Goal: Transaction & Acquisition: Purchase product/service

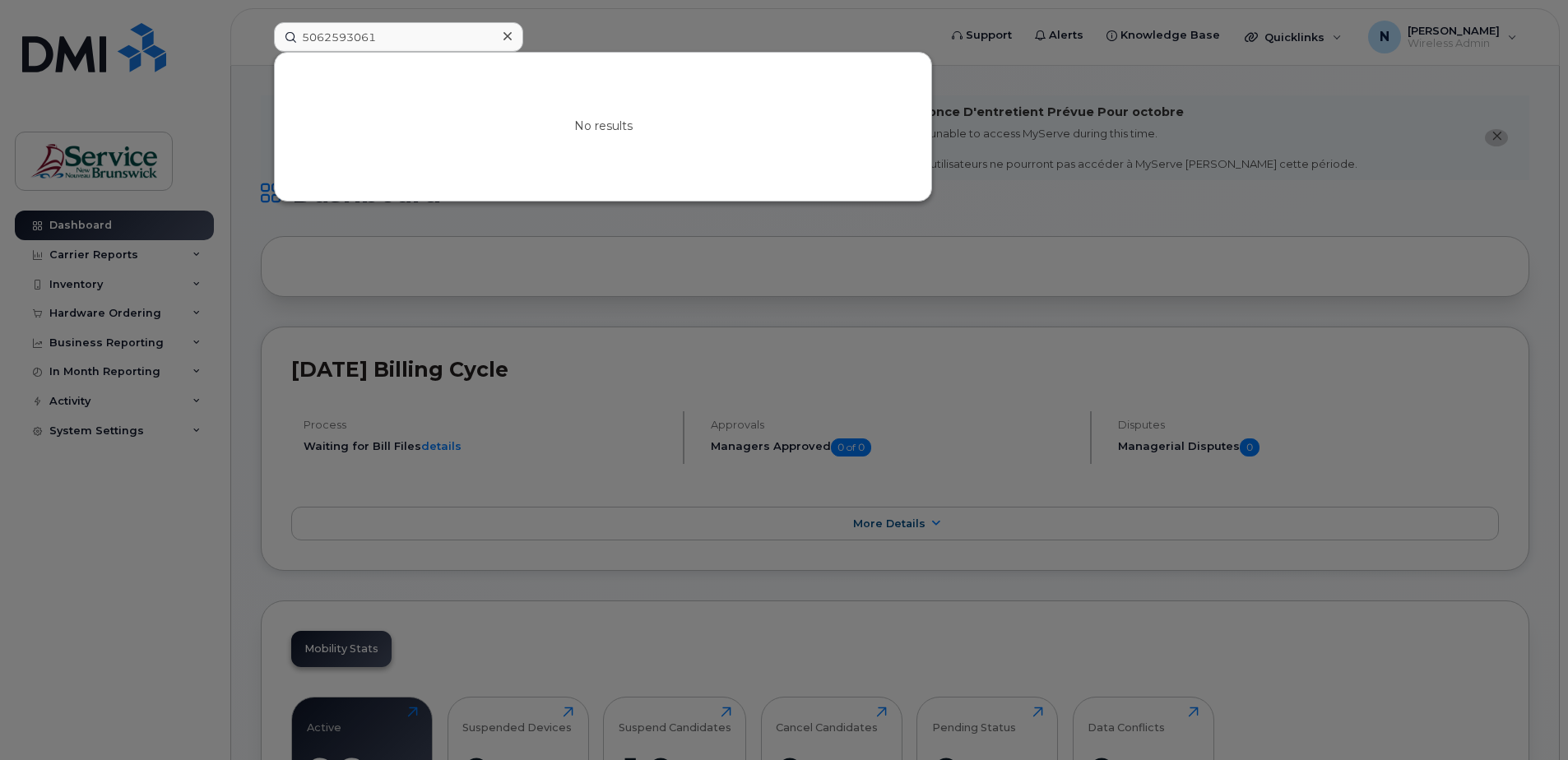
scroll to position [165, 0]
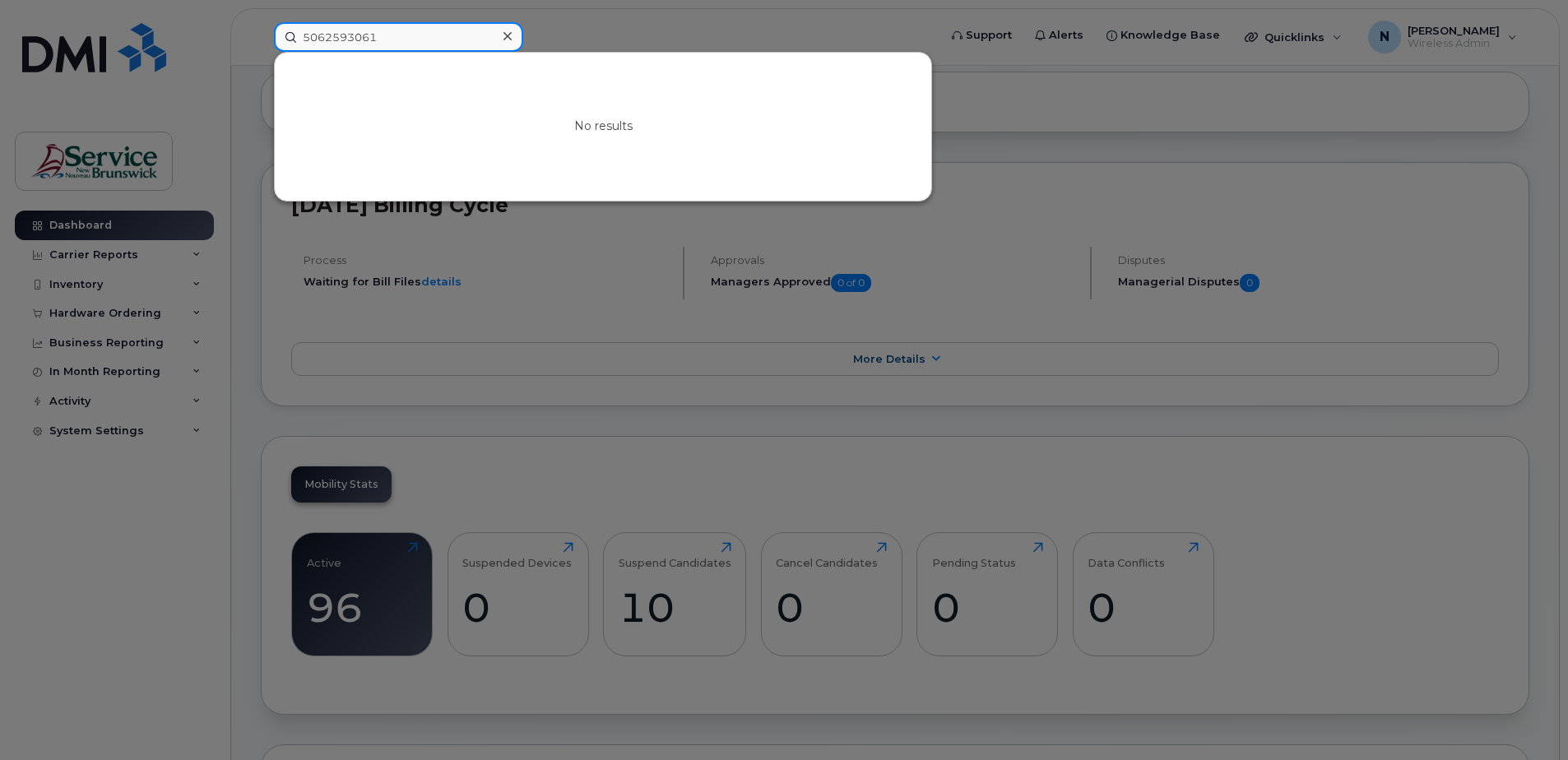
paste input "8381284"
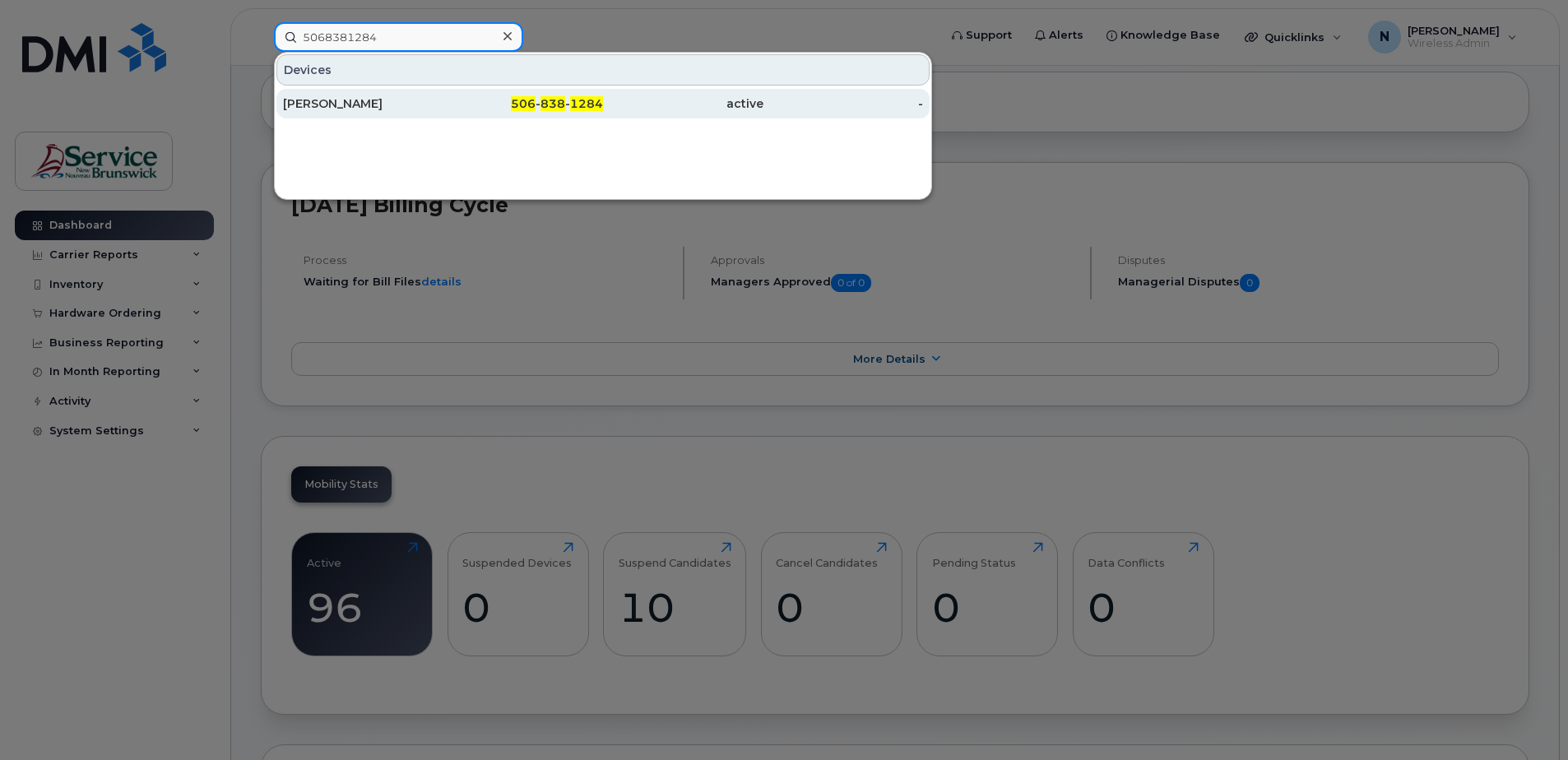
type input "5068381284"
click at [446, 98] on div "506 - 838 - 1284" at bounding box center [524, 104] width 161 height 17
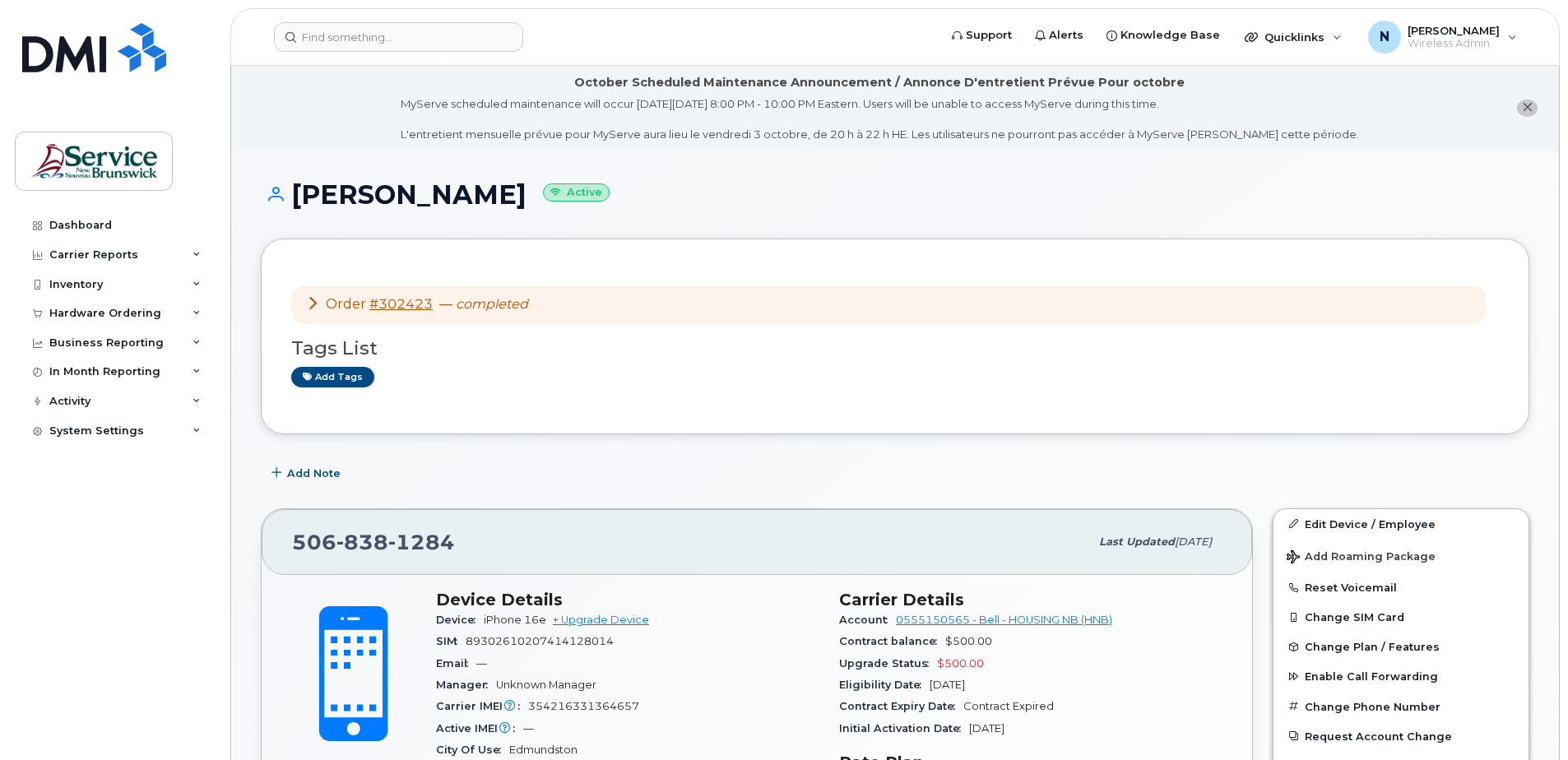
scroll to position [247, 0]
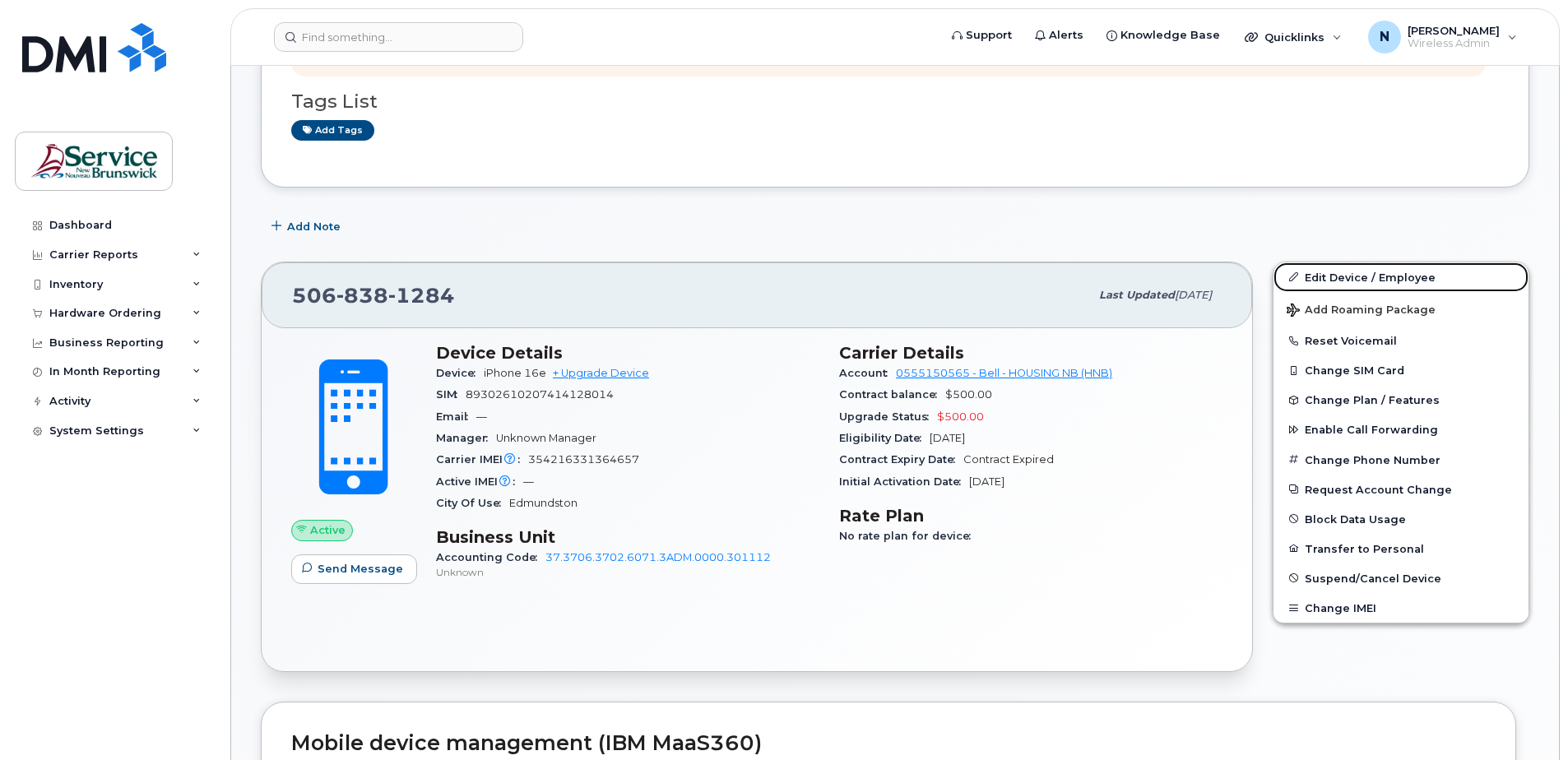
drag, startPoint x: 1365, startPoint y: 279, endPoint x: 965, endPoint y: 572, distance: 495.8
click at [1365, 279] on link "Edit Device / Employee" at bounding box center [1401, 277] width 255 height 29
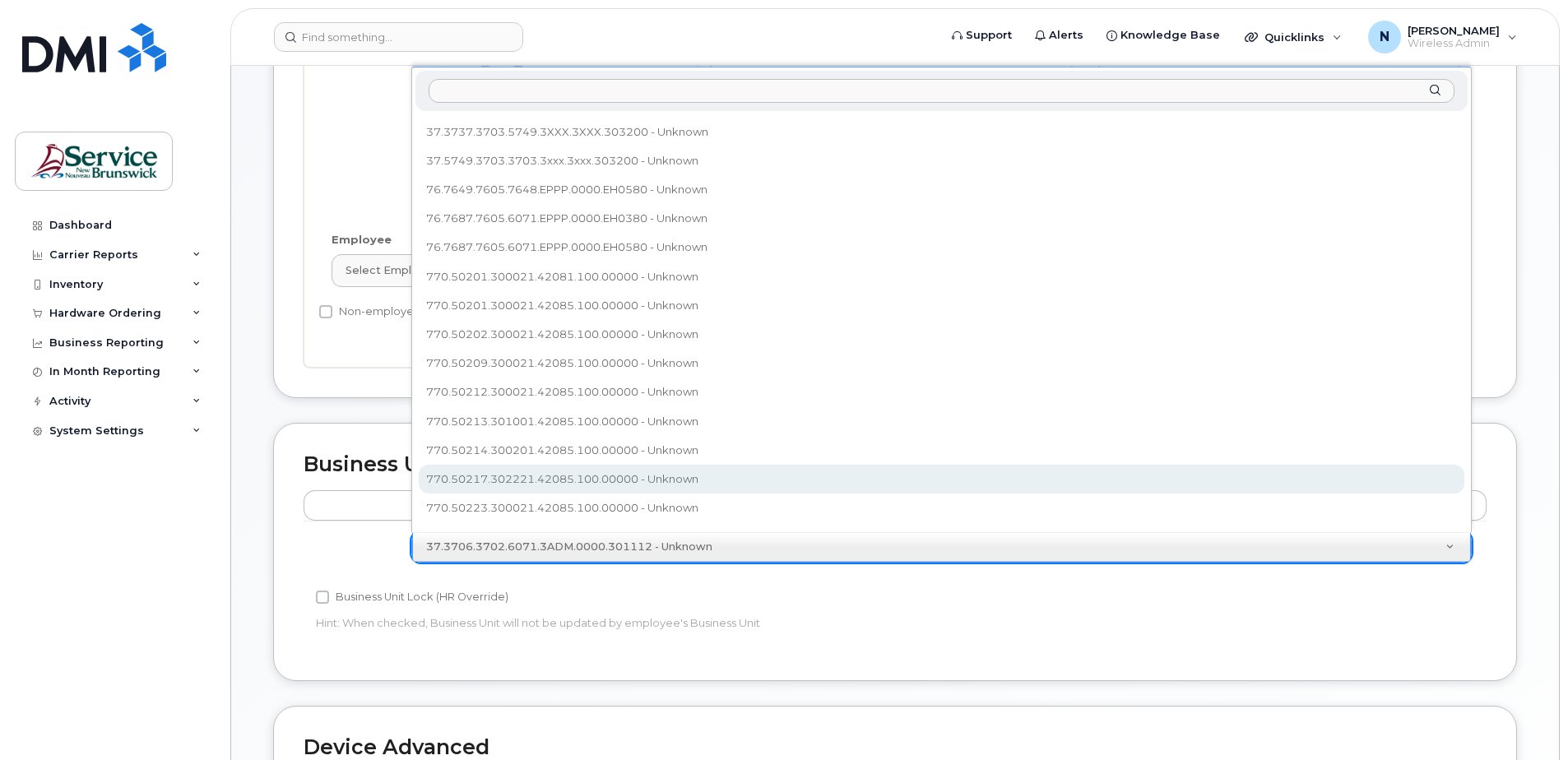
scroll to position [509, 0]
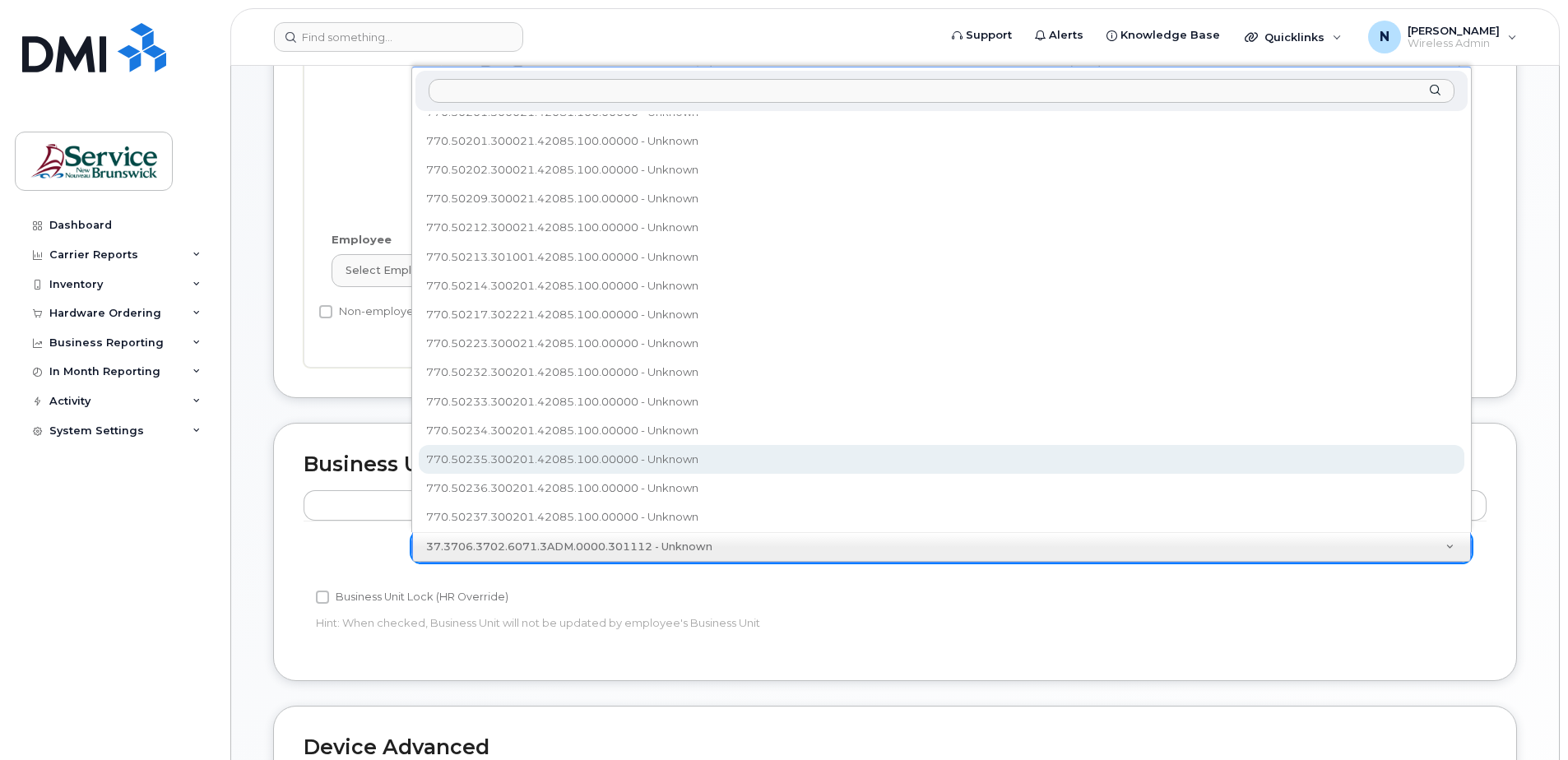
select select "35644324"
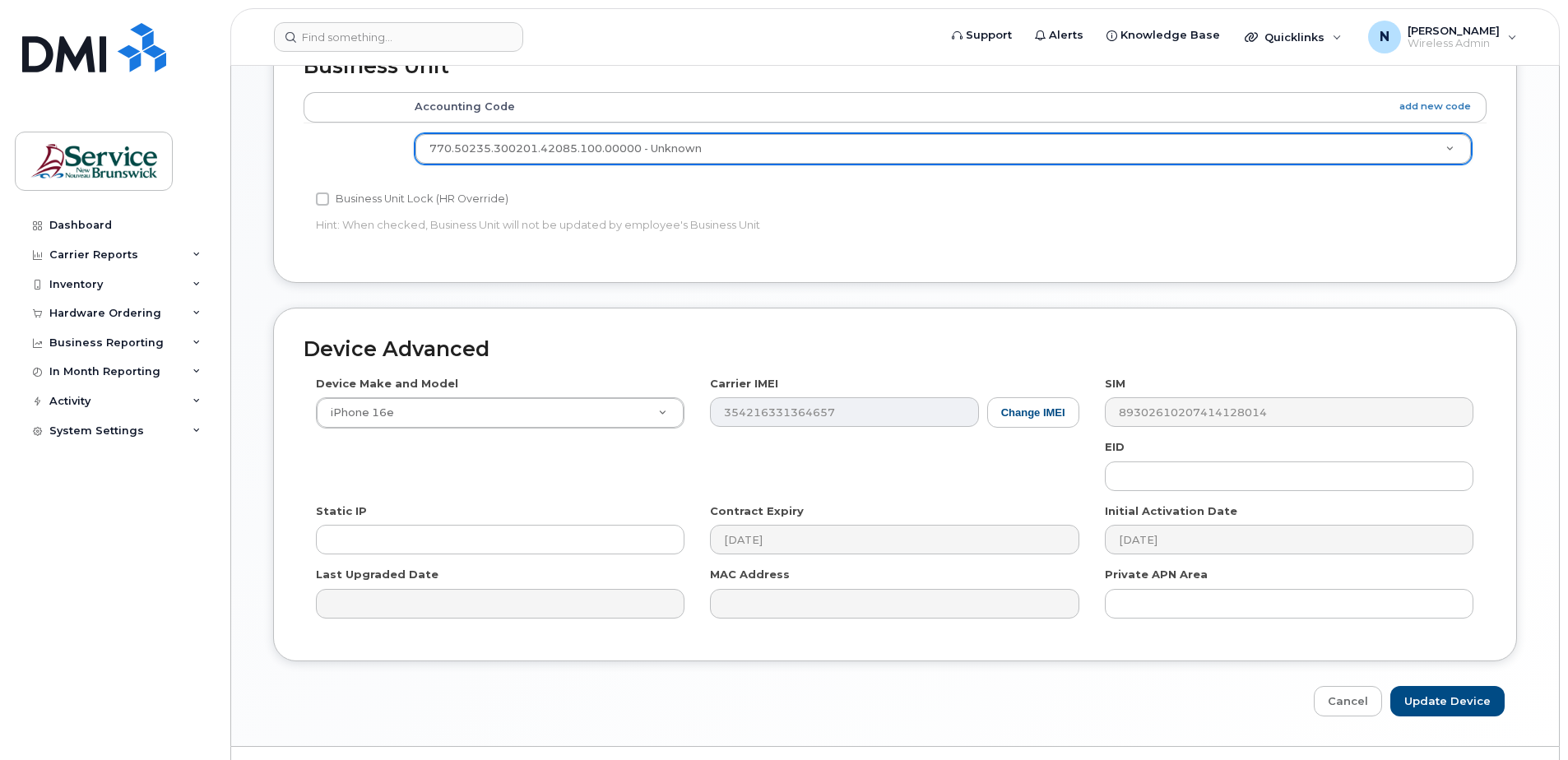
scroll to position [766, 0]
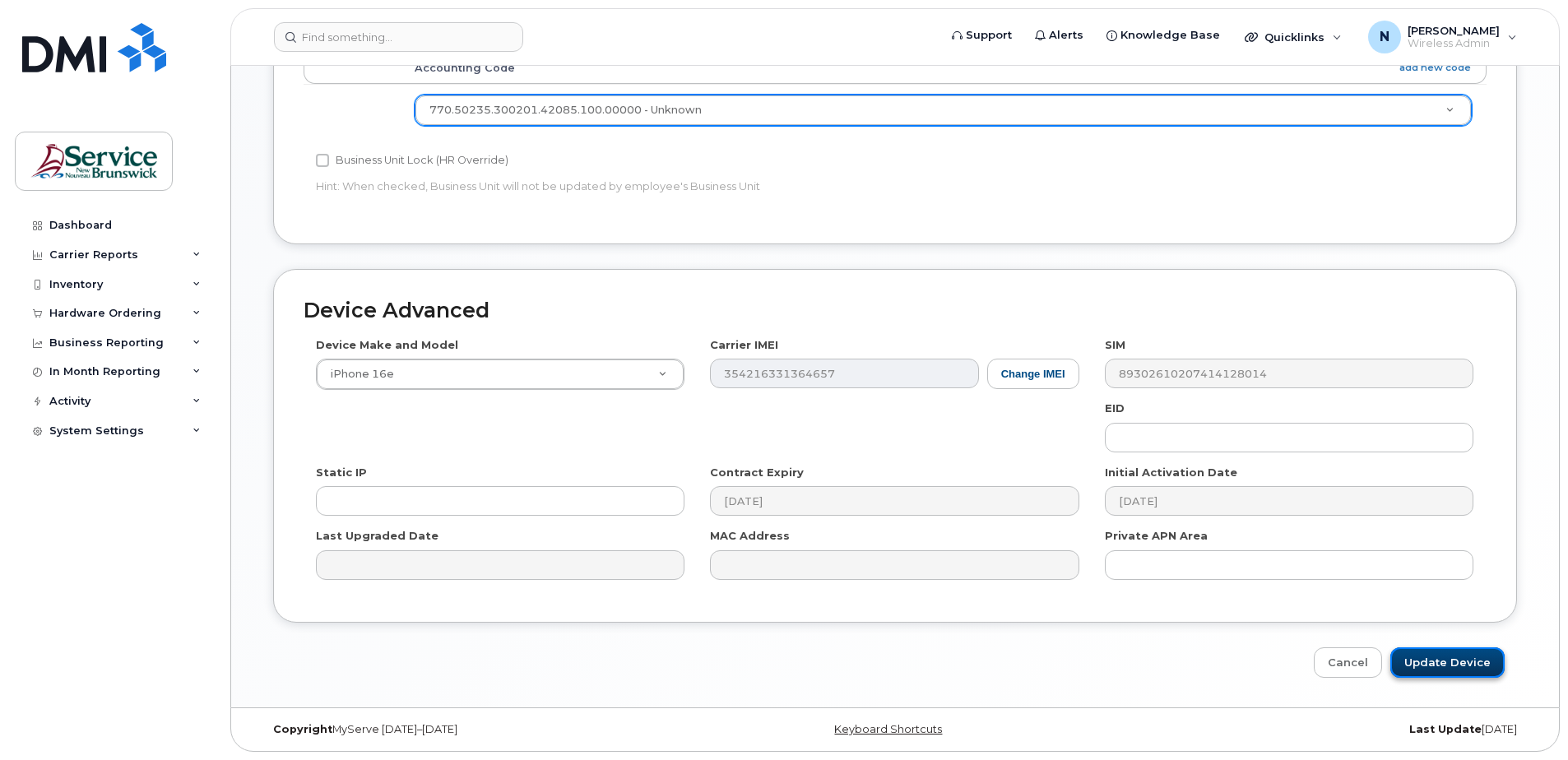
click at [1423, 656] on input "Update Device" at bounding box center [1448, 662] width 114 height 30
type input "Saving..."
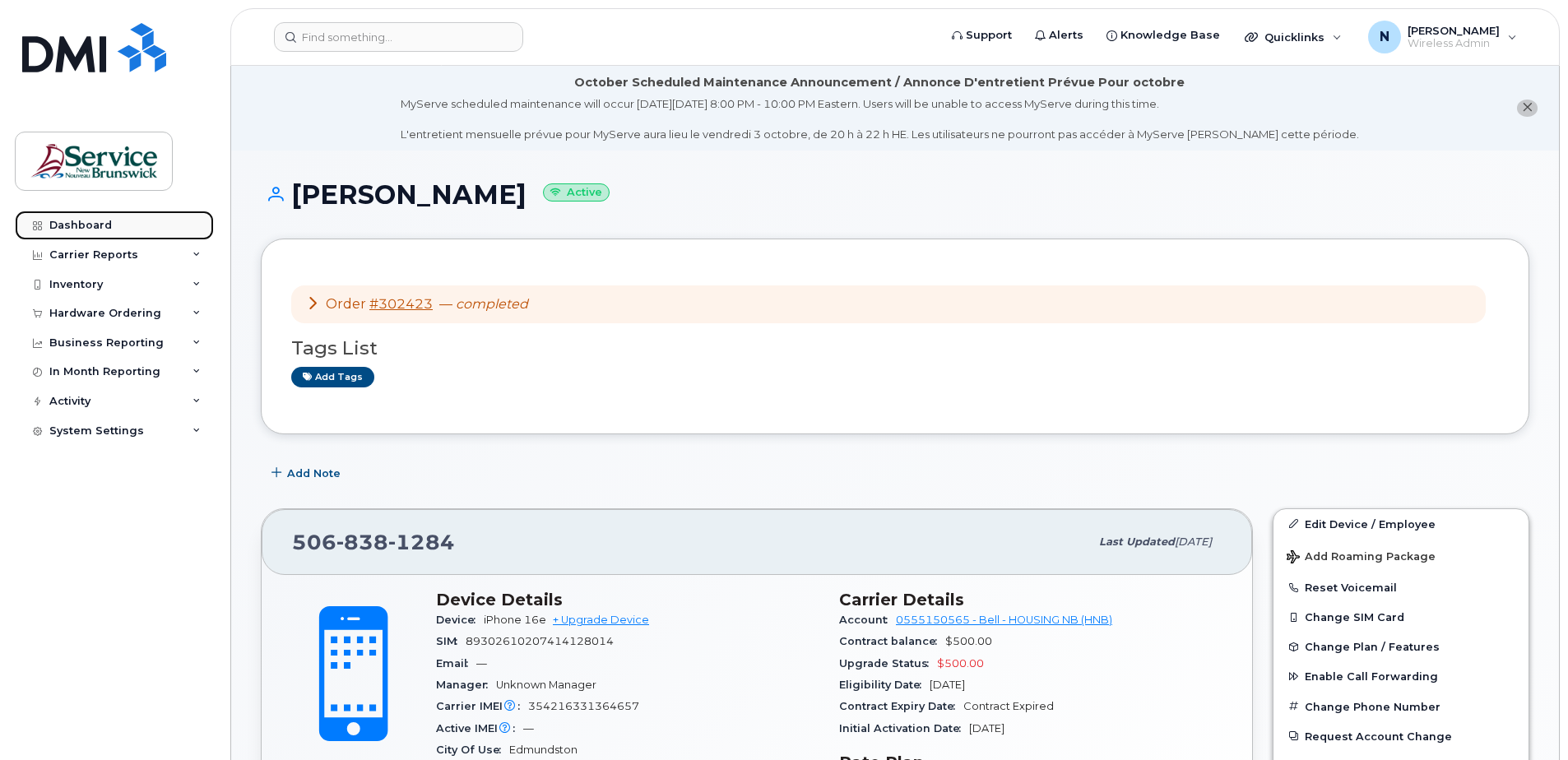
click at [129, 224] on link "Dashboard" at bounding box center [114, 225] width 199 height 29
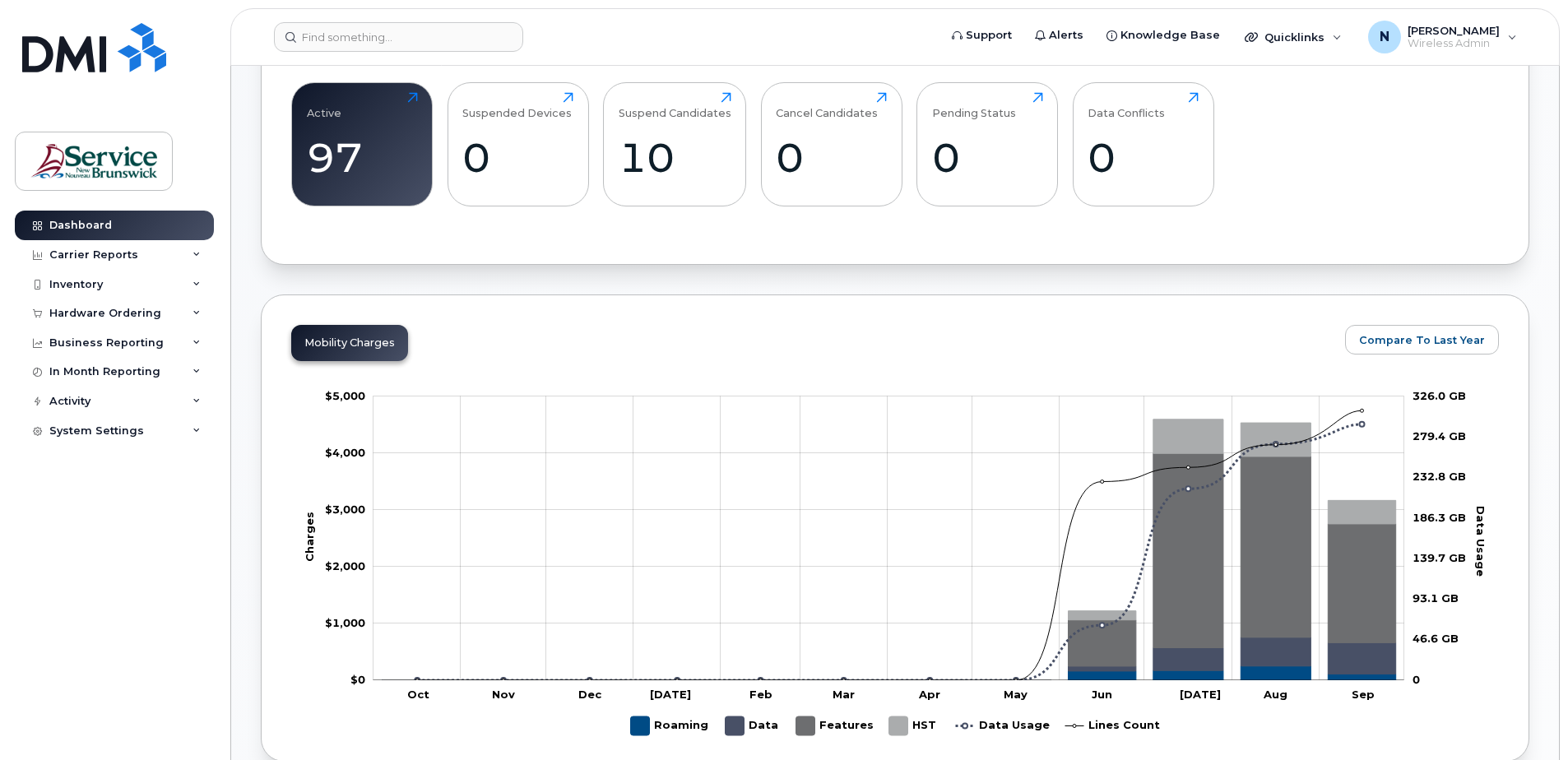
scroll to position [913, 0]
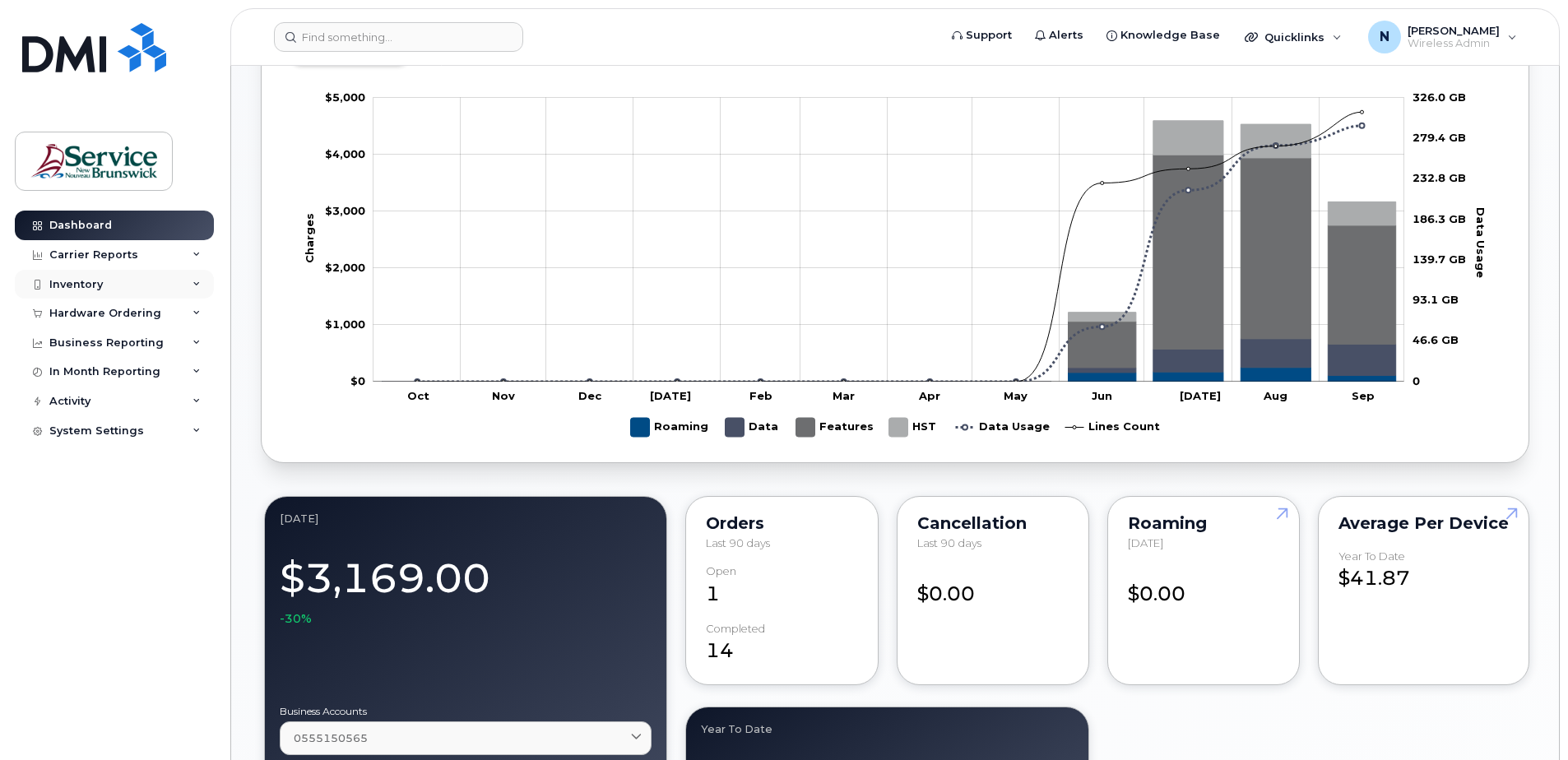
click at [150, 282] on div "Inventory" at bounding box center [114, 284] width 199 height 29
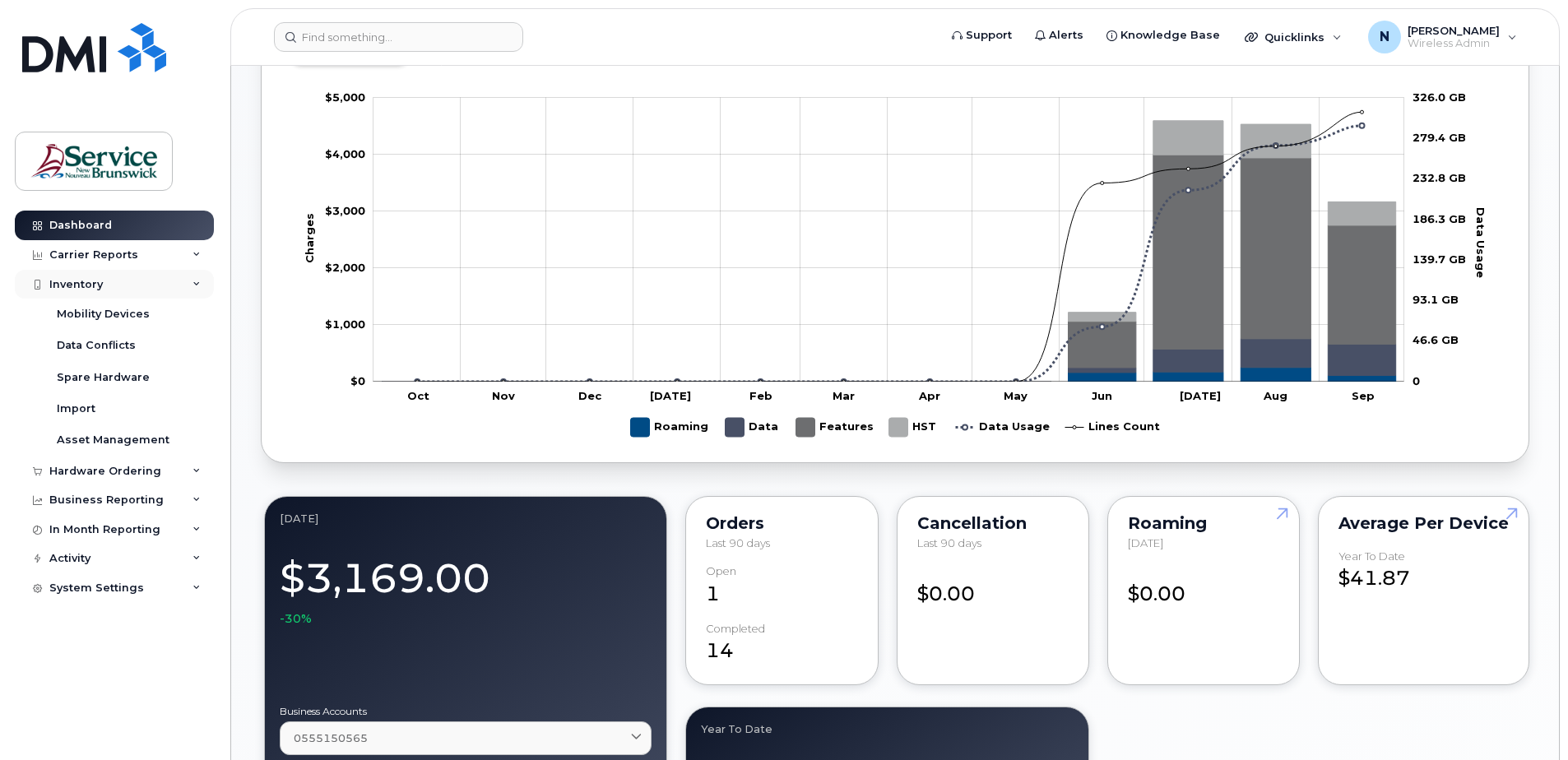
click at [159, 279] on div "Inventory" at bounding box center [114, 284] width 199 height 29
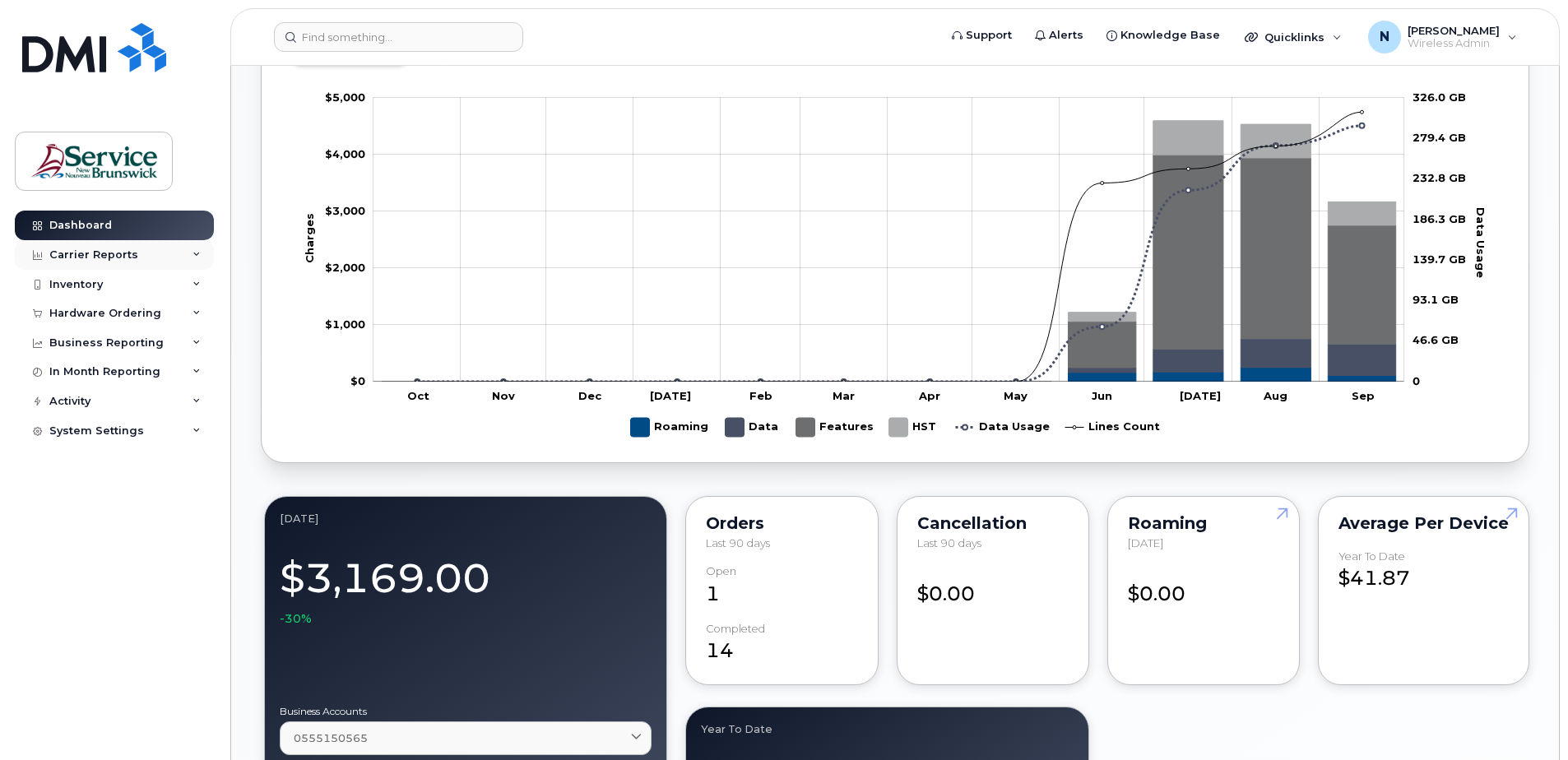
click at [157, 258] on div "Carrier Reports" at bounding box center [114, 255] width 199 height 29
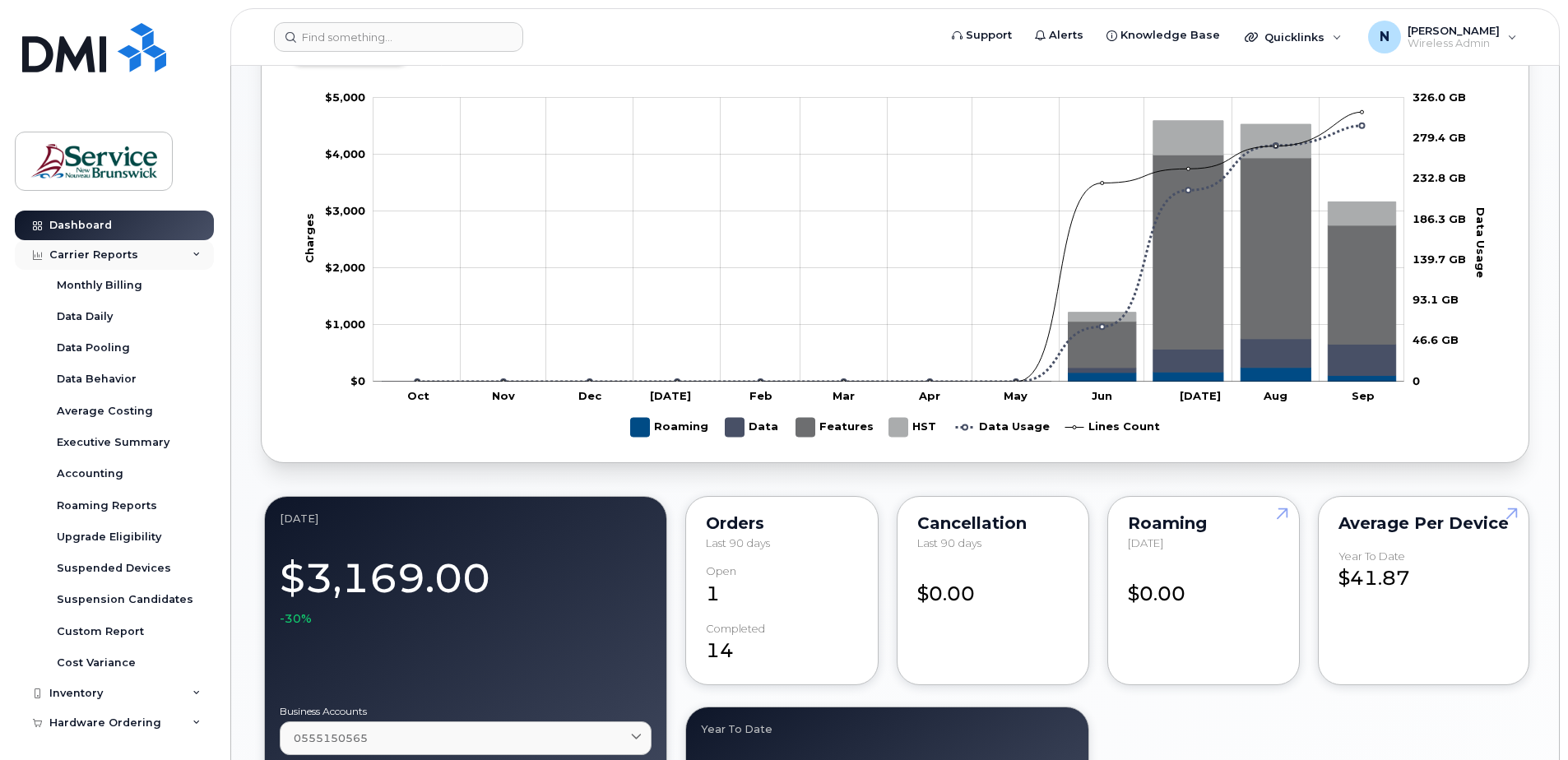
click at [165, 252] on div "Carrier Reports" at bounding box center [114, 255] width 199 height 29
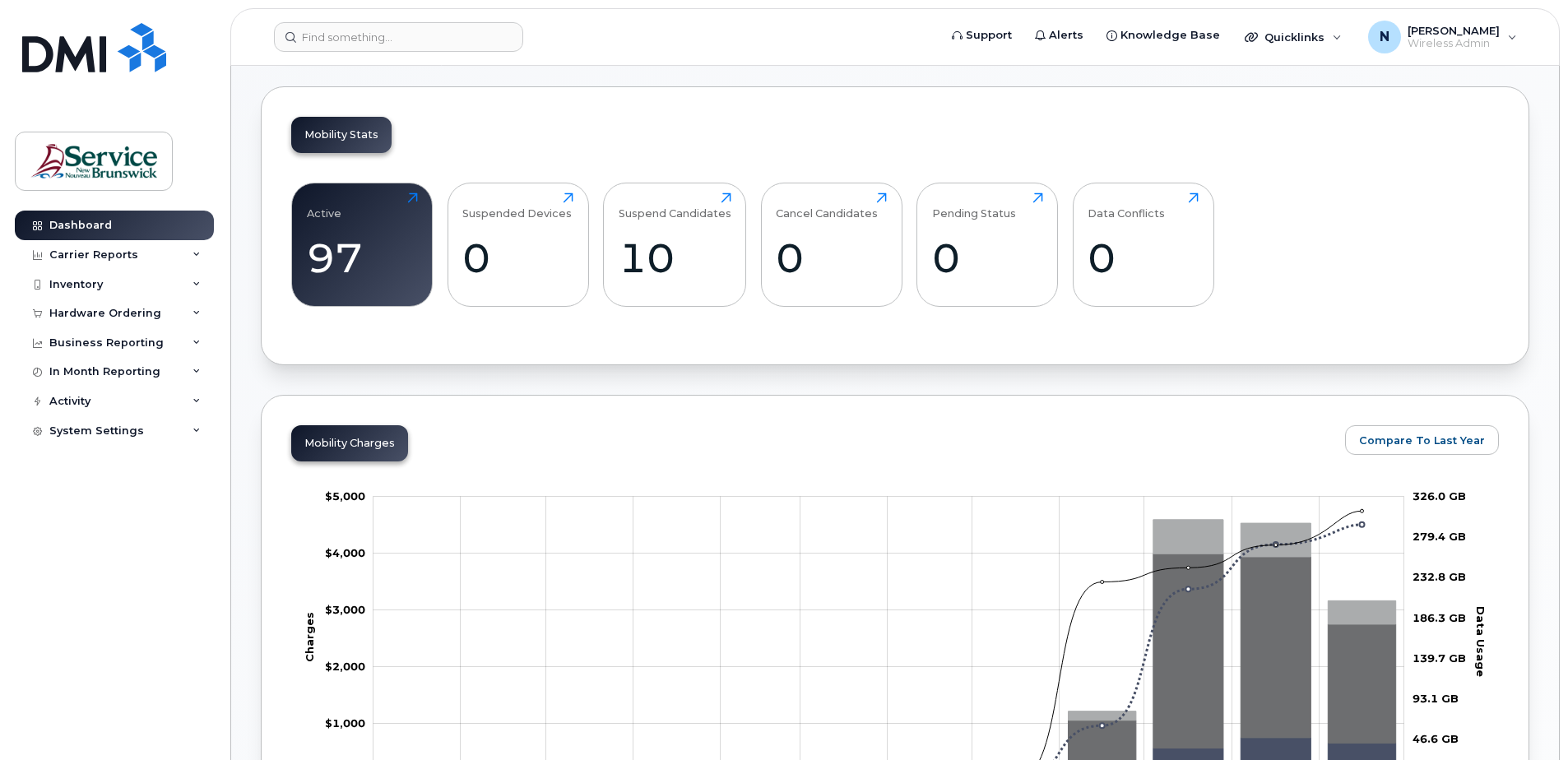
scroll to position [337, 0]
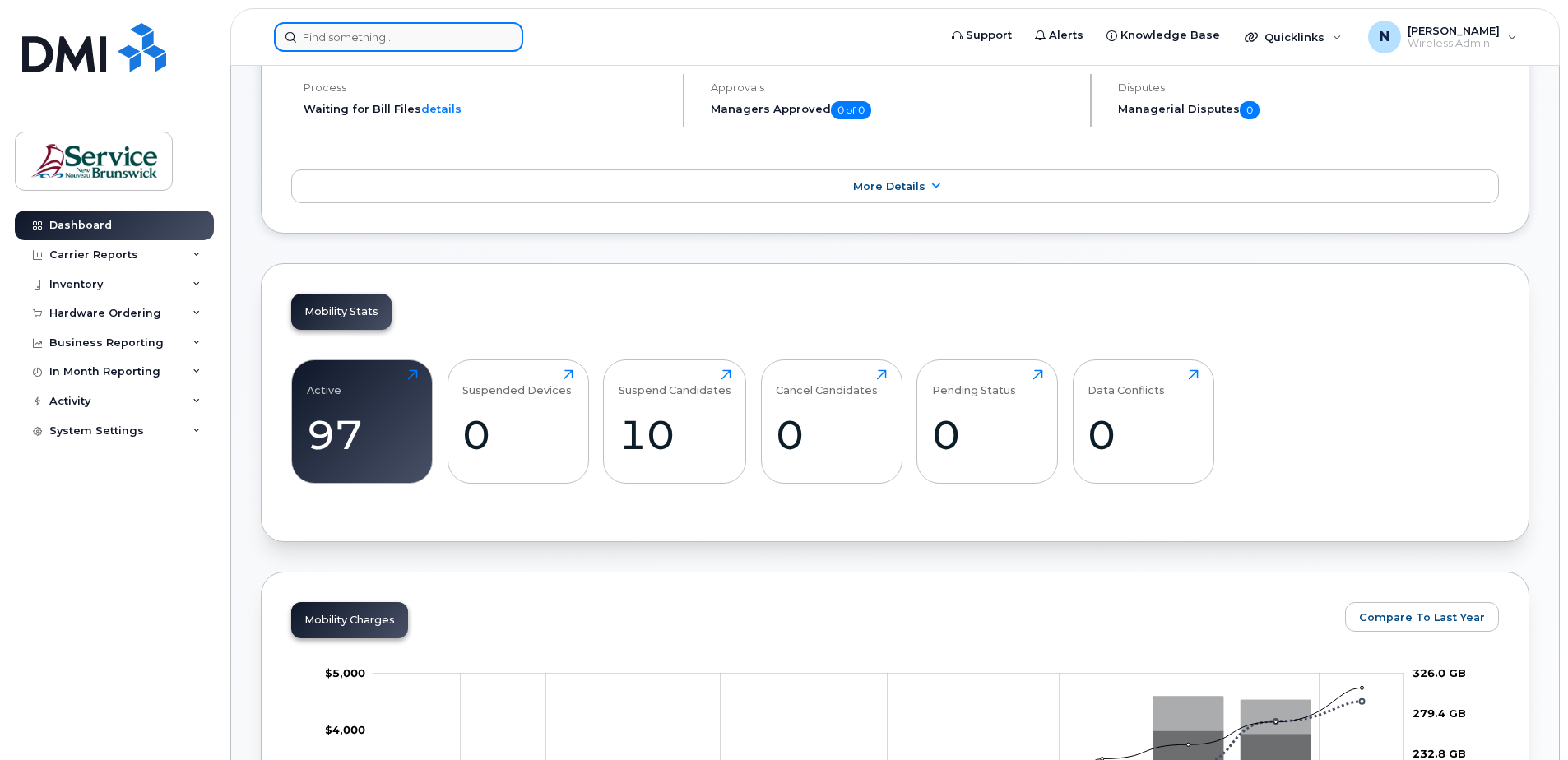
click at [351, 29] on input at bounding box center [399, 36] width 250 height 29
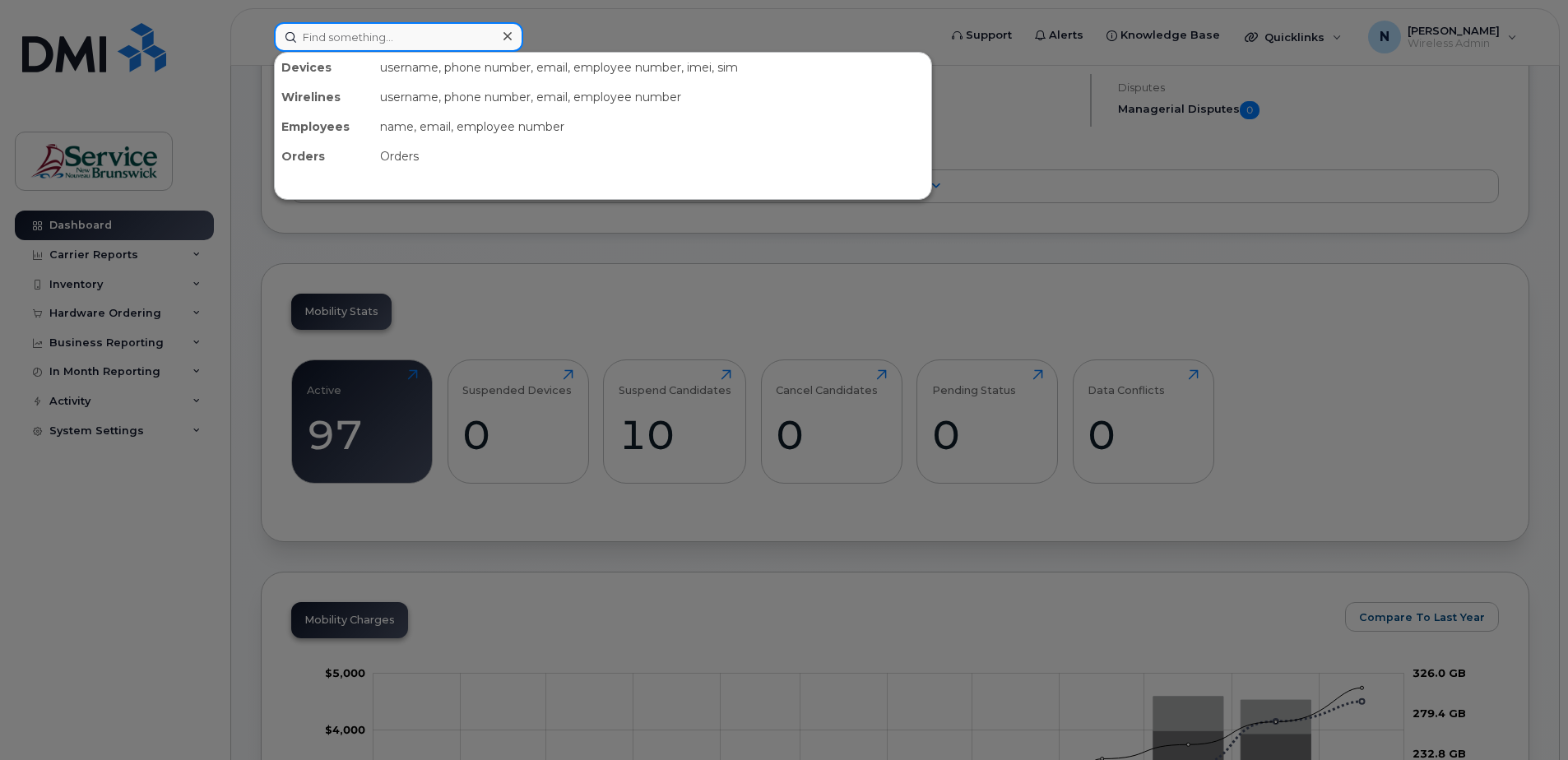
paste input "5062537954"
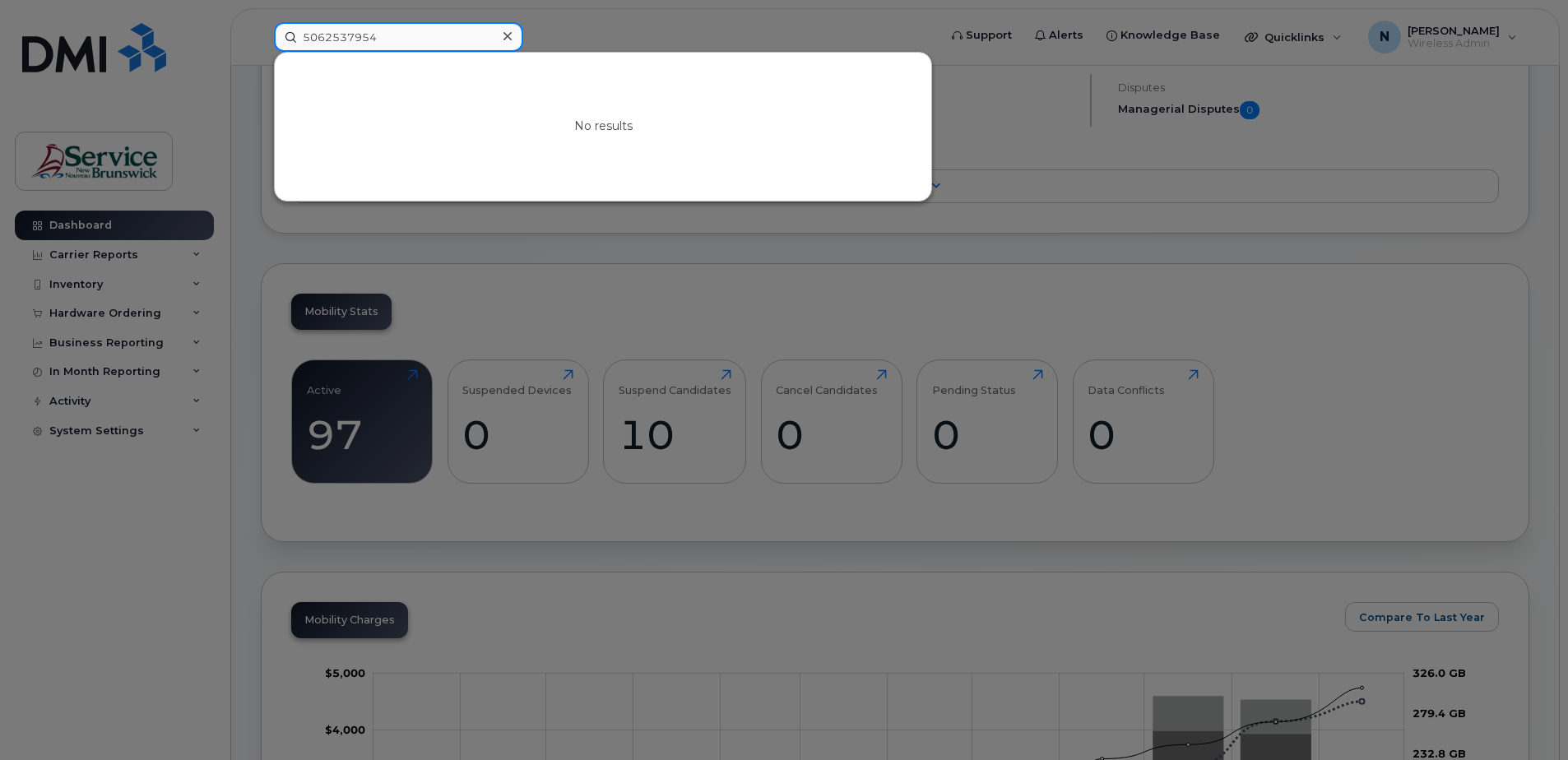
type input "5062537954"
click at [501, 43] on div at bounding box center [507, 36] width 24 height 24
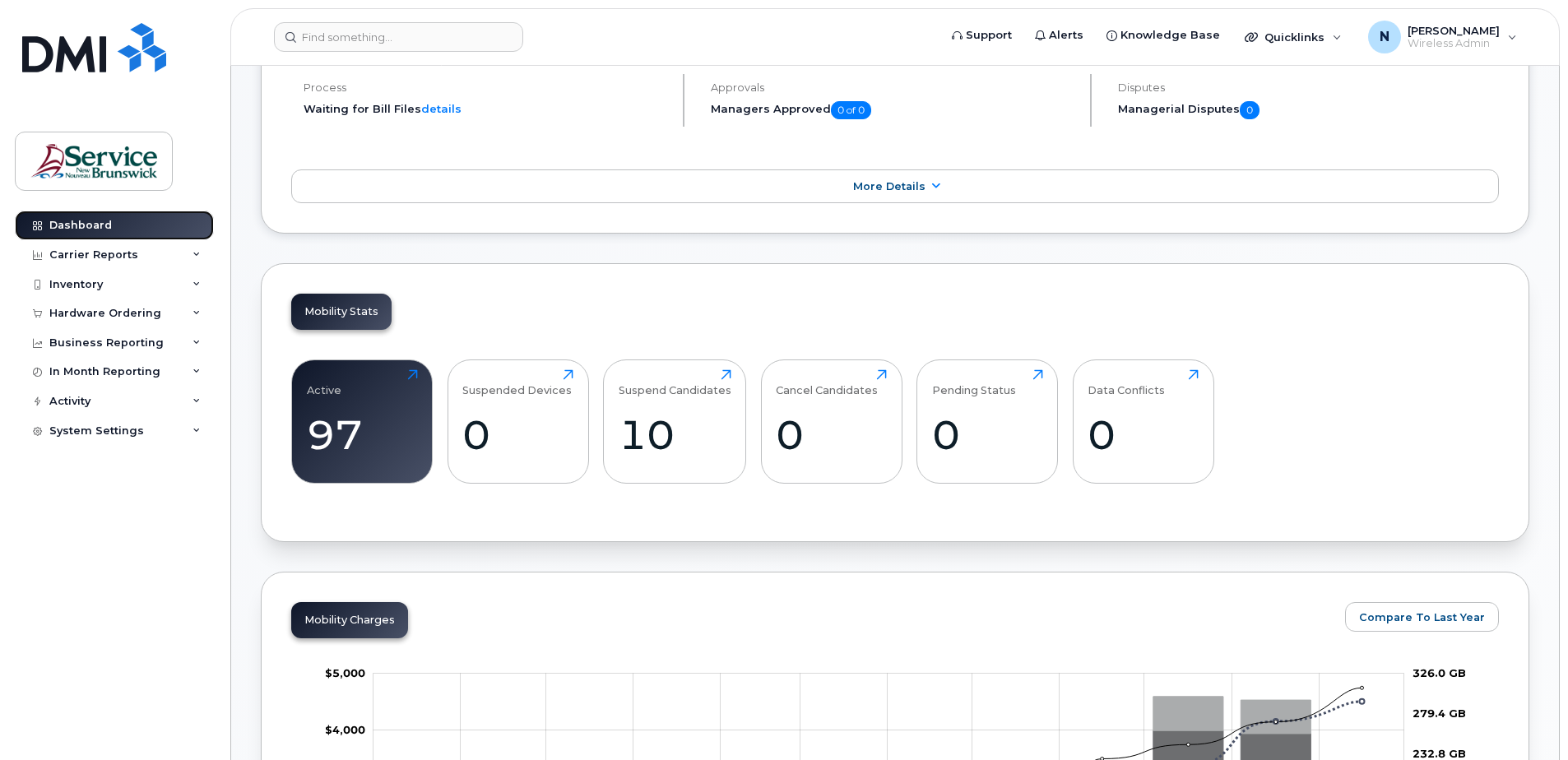
click at [91, 229] on div "Dashboard" at bounding box center [81, 225] width 62 height 13
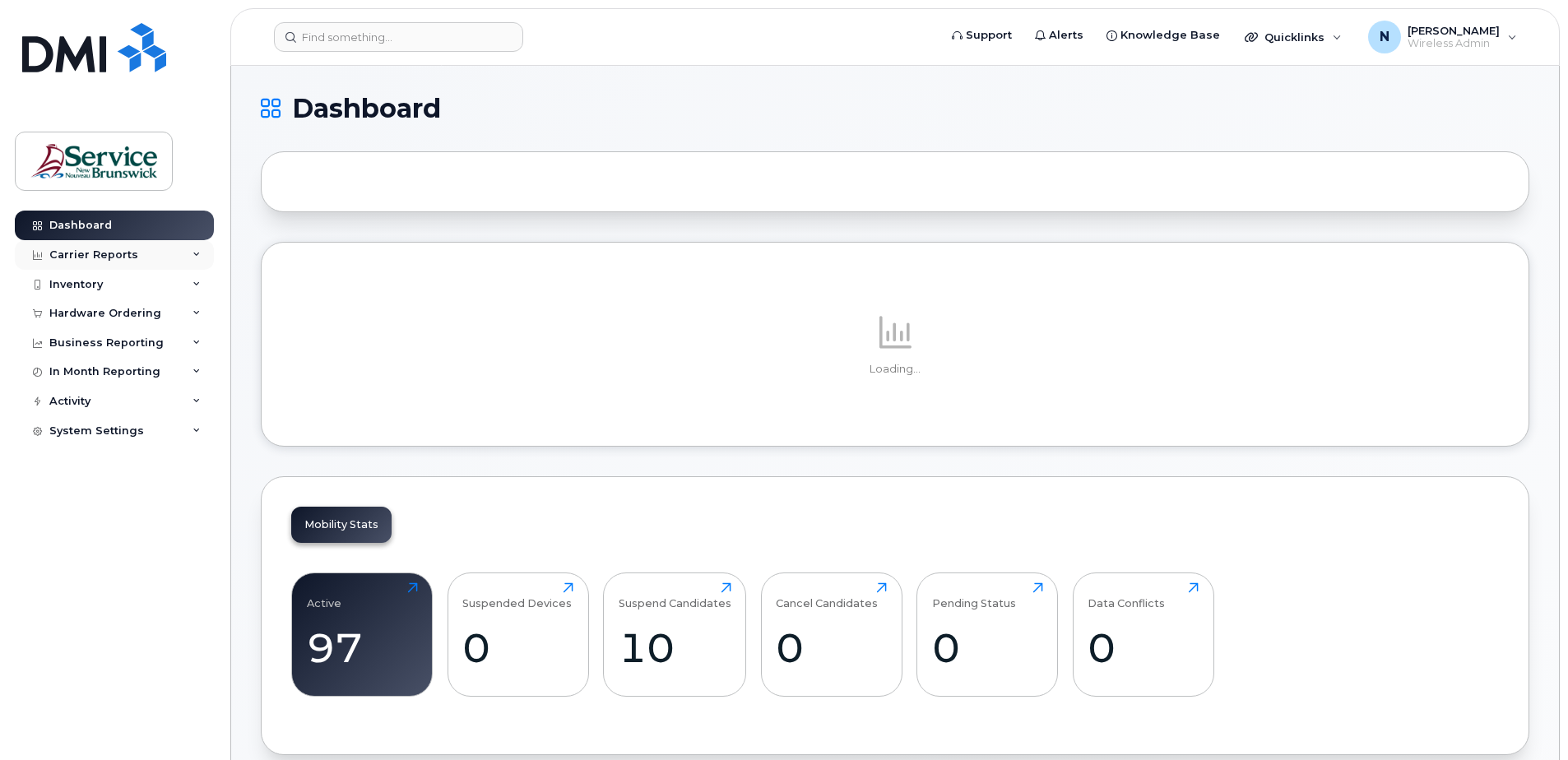
click at [193, 252] on icon at bounding box center [197, 255] width 8 height 8
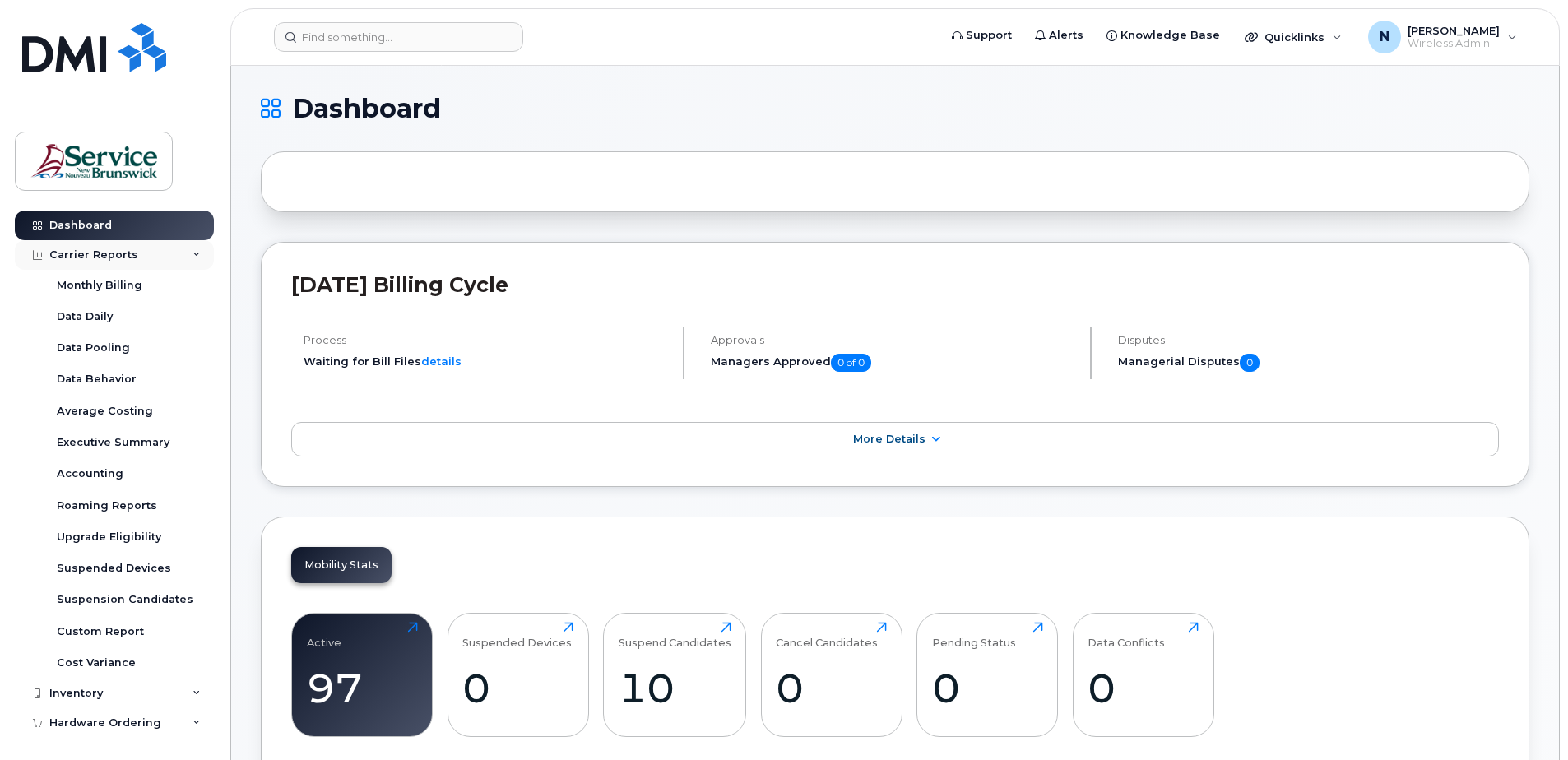
click at [177, 250] on div "Carrier Reports" at bounding box center [114, 255] width 199 height 29
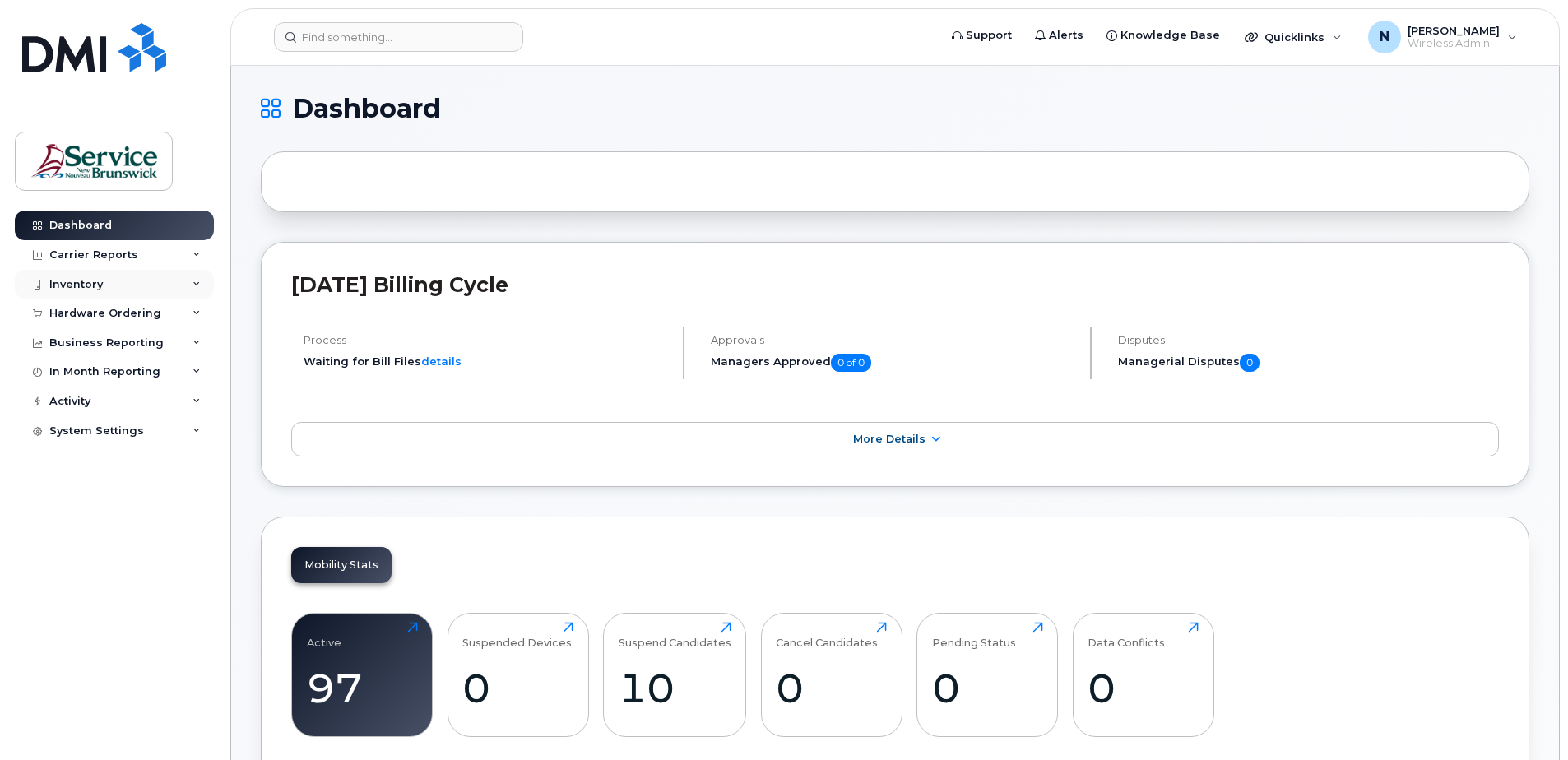
click at [184, 277] on div "Inventory" at bounding box center [114, 284] width 199 height 29
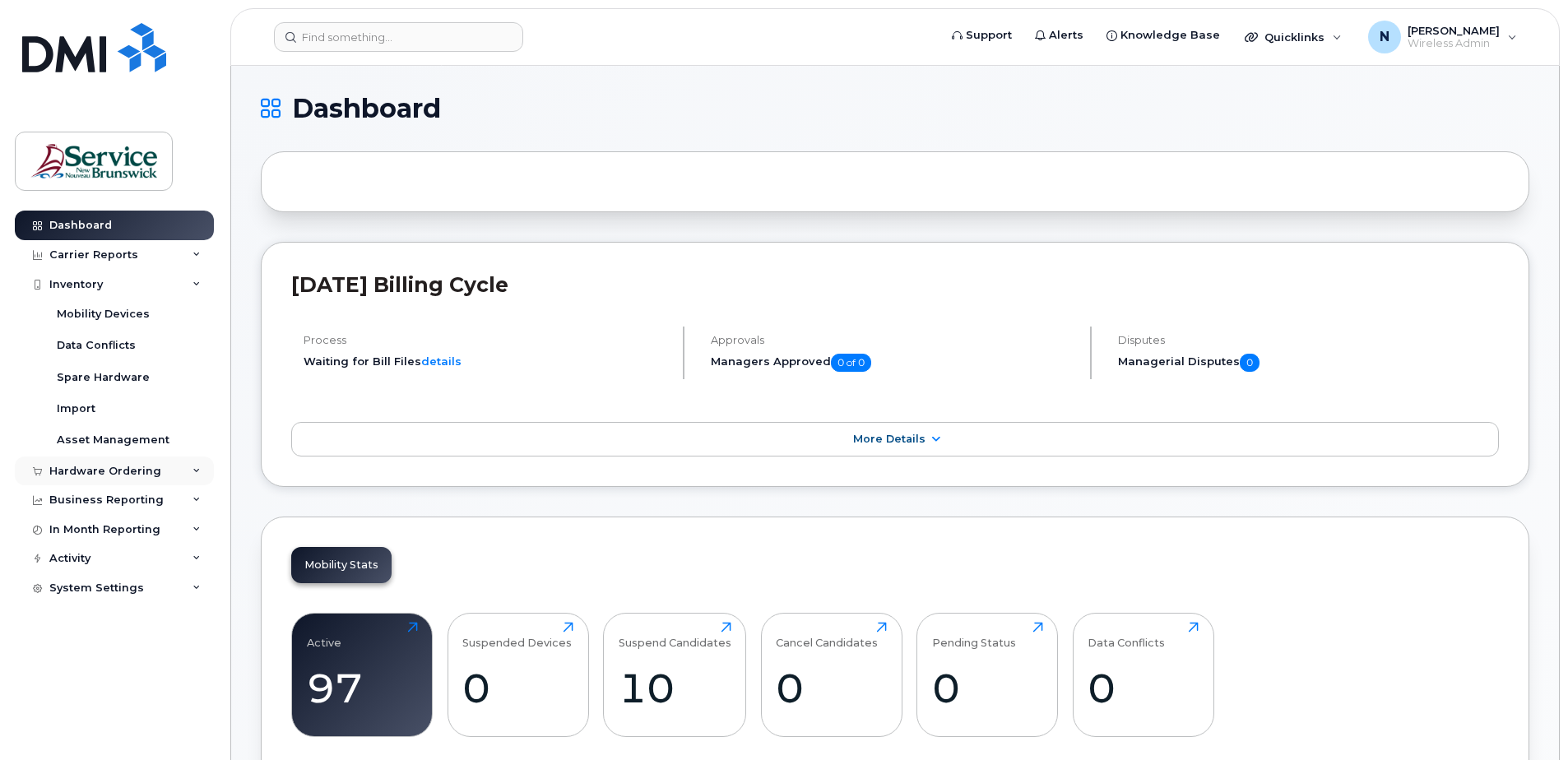
click at [150, 465] on div "Hardware Ordering" at bounding box center [105, 472] width 112 height 13
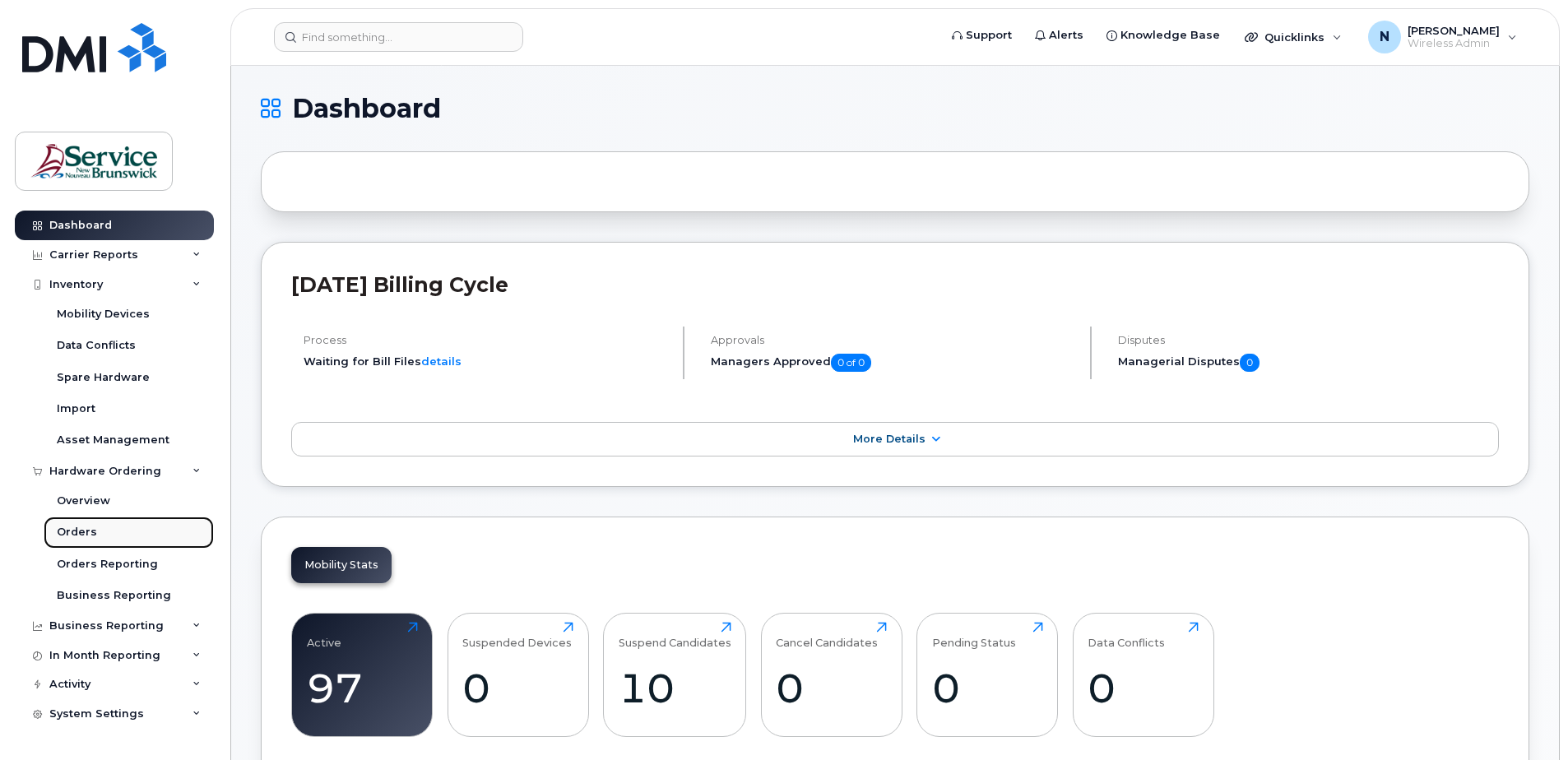
click at [124, 525] on link "Orders" at bounding box center [129, 532] width 171 height 31
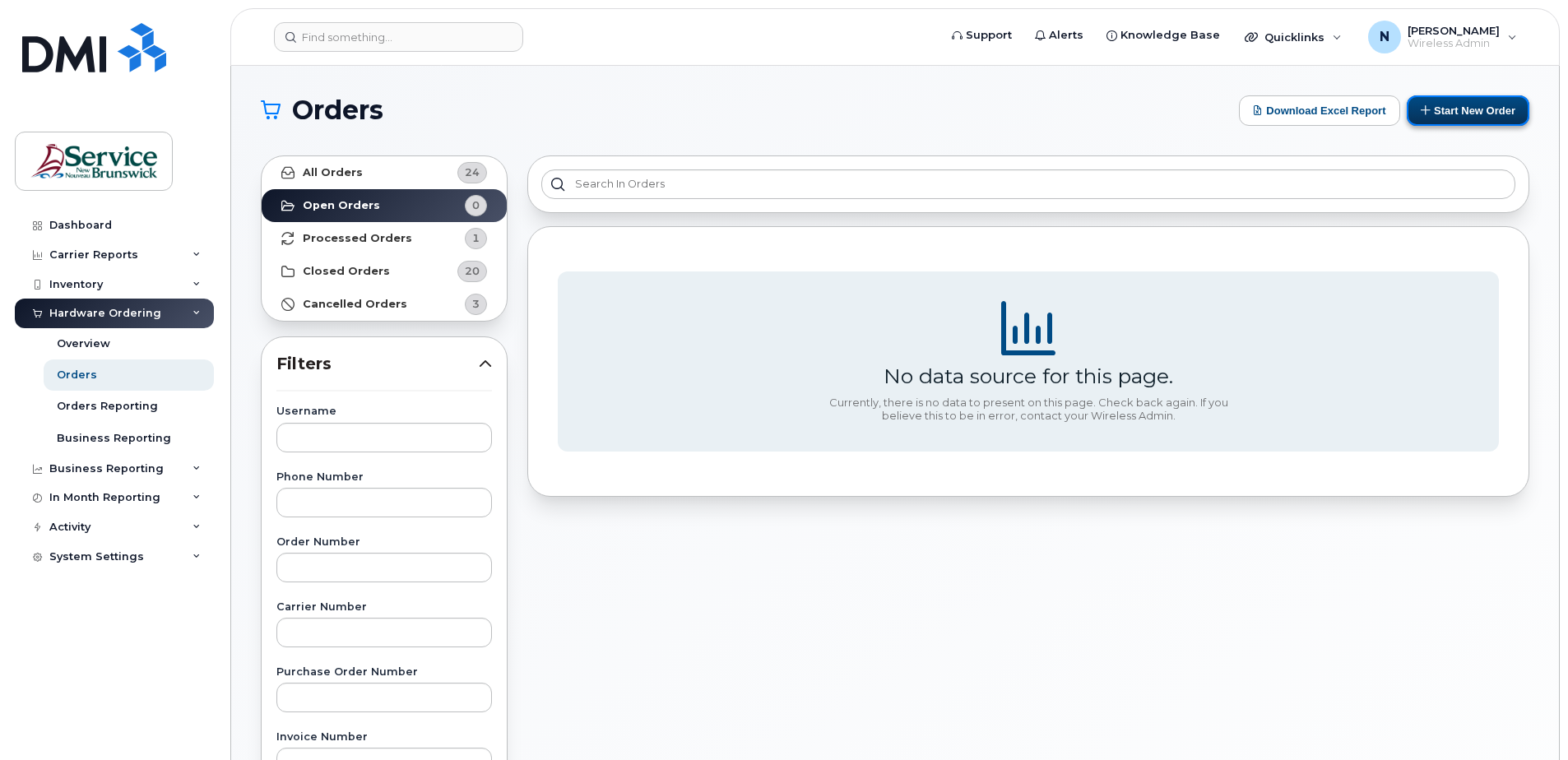
click at [1502, 103] on button "Start New Order" at bounding box center [1469, 111] width 123 height 30
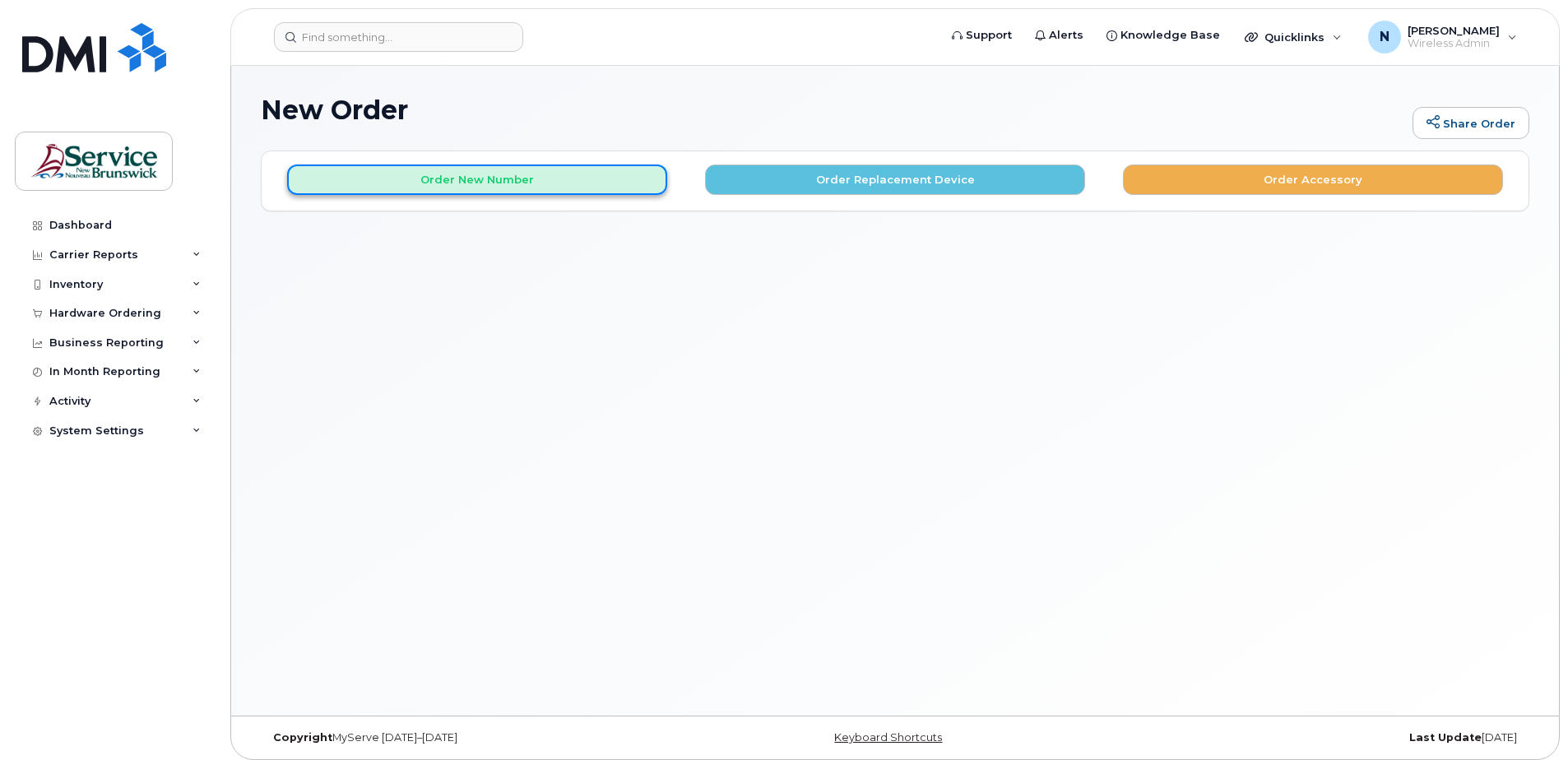
click at [496, 188] on button "Order New Number" at bounding box center [478, 180] width 380 height 30
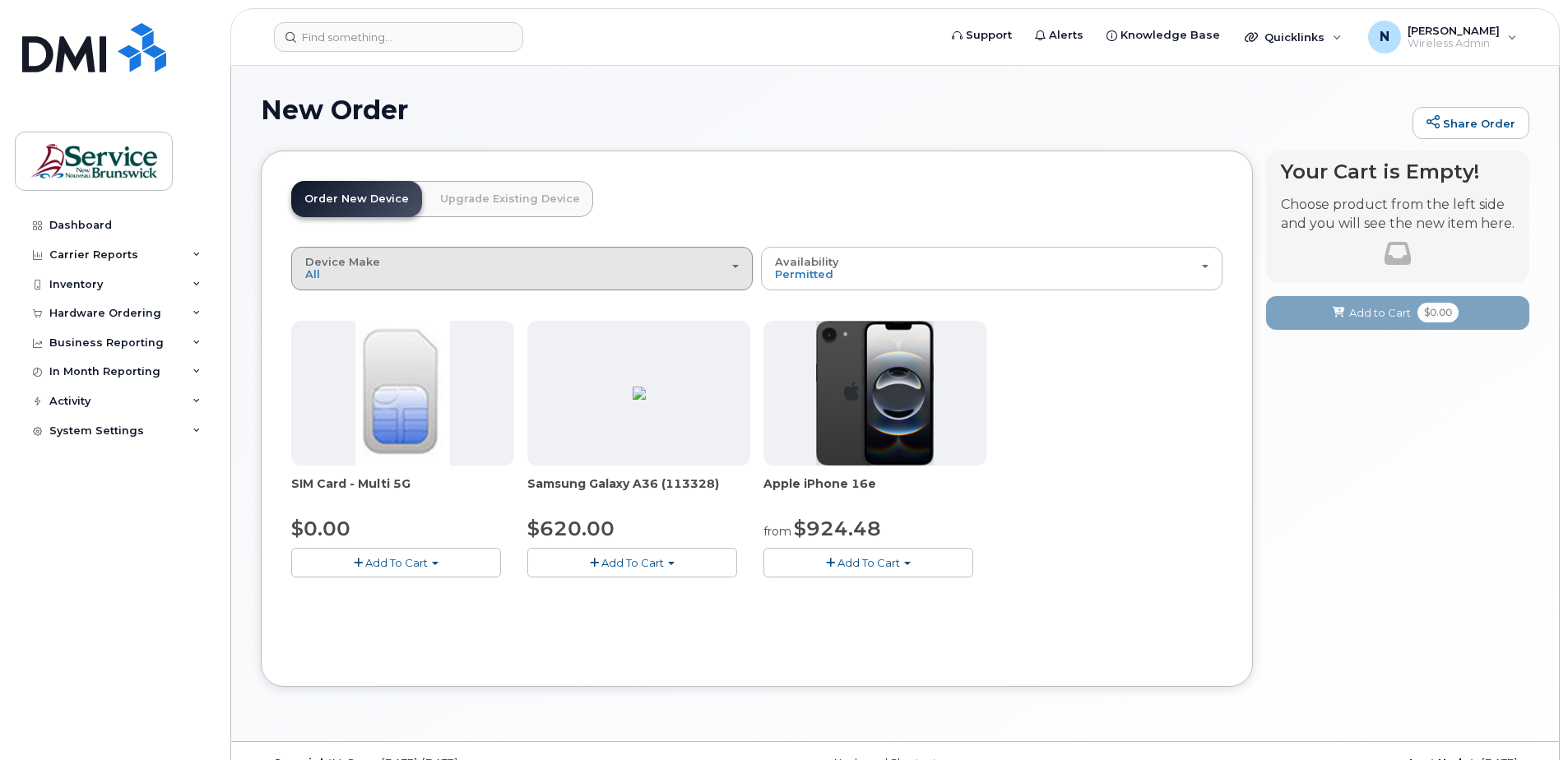
click at [478, 282] on button "Device Make All Android iPhone" at bounding box center [521, 268] width 462 height 43
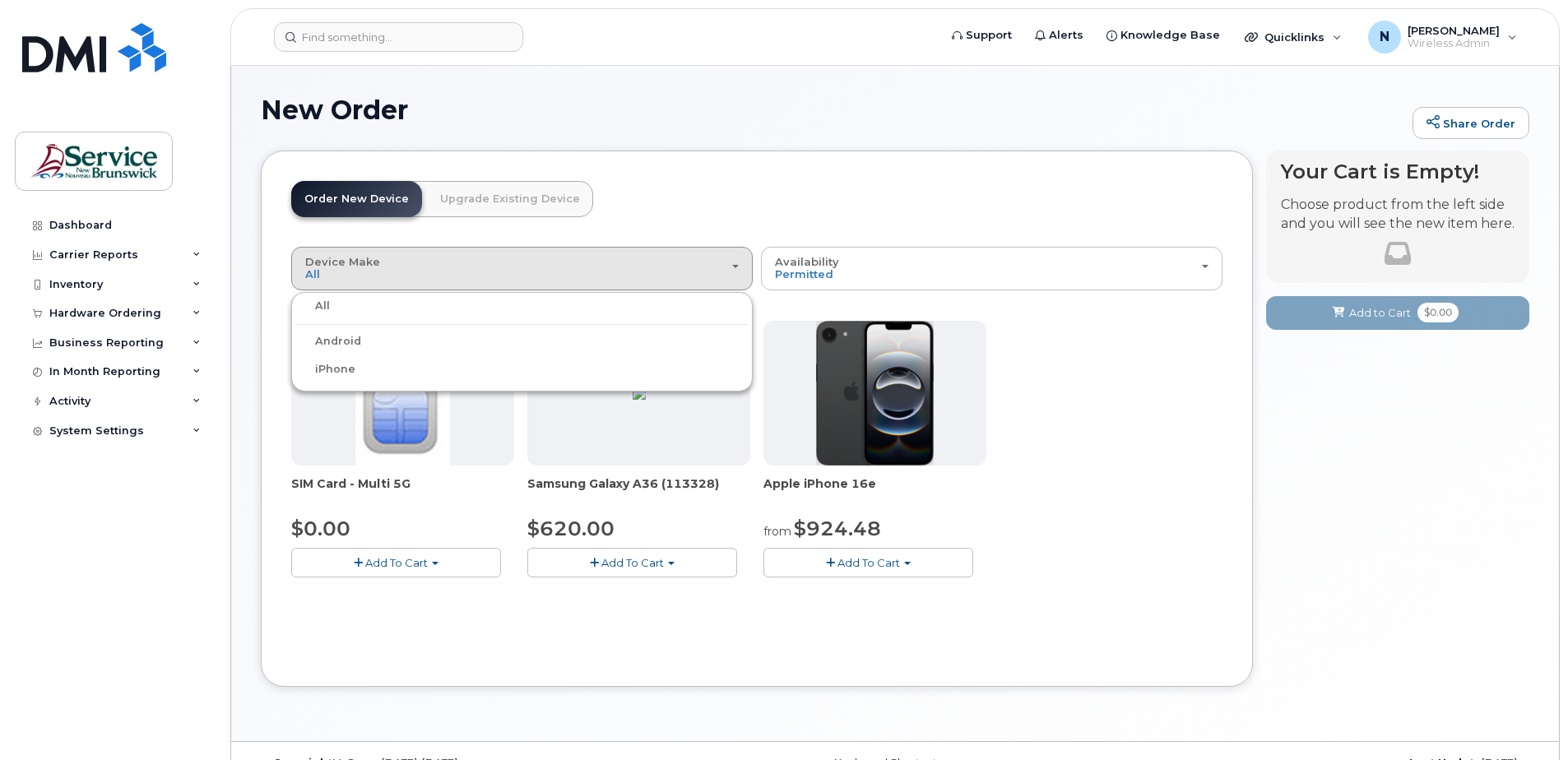
click at [462, 203] on link "Upgrade Existing Device" at bounding box center [510, 198] width 166 height 36
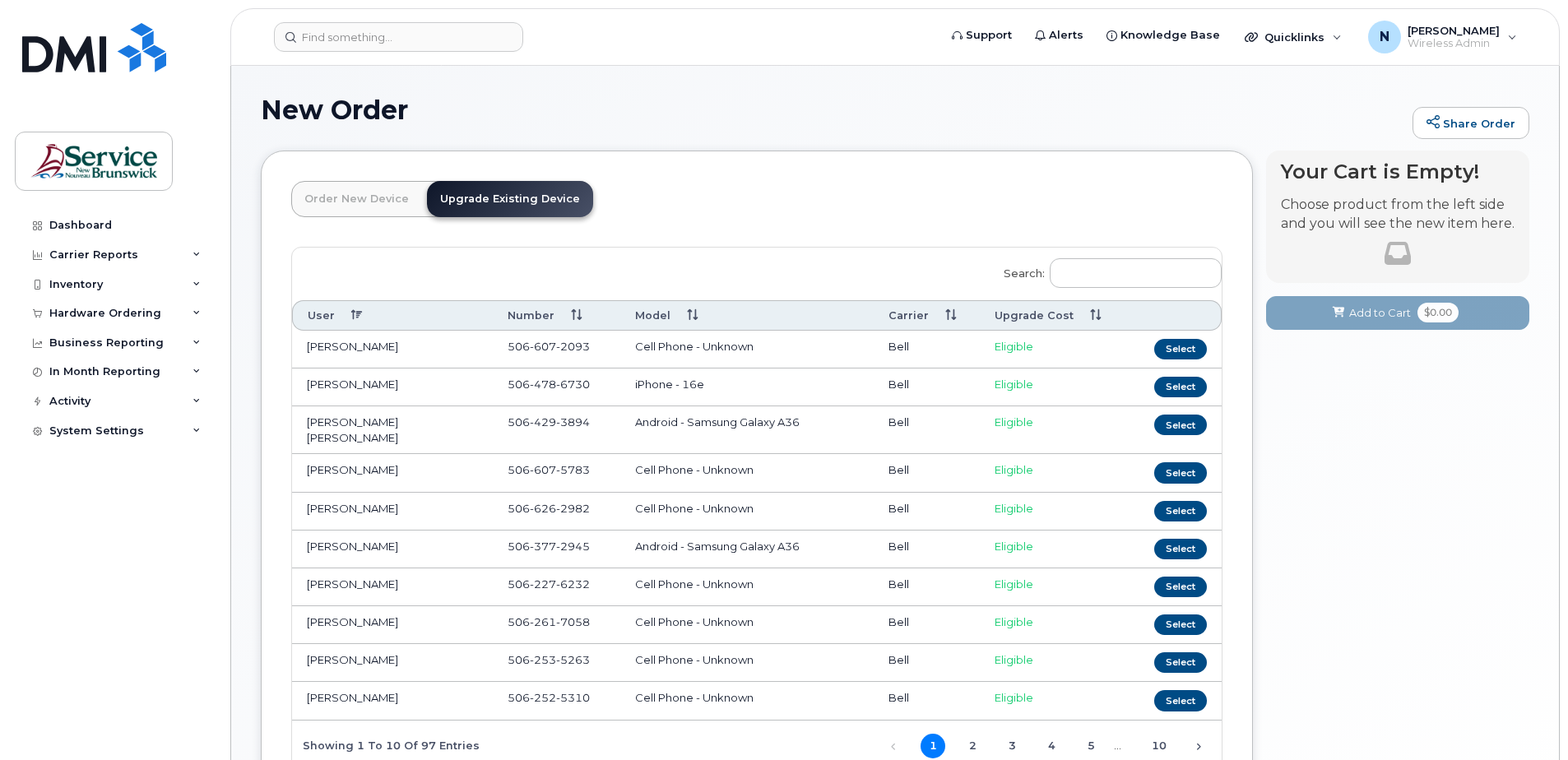
click at [337, 198] on link "Order New Device" at bounding box center [356, 198] width 131 height 36
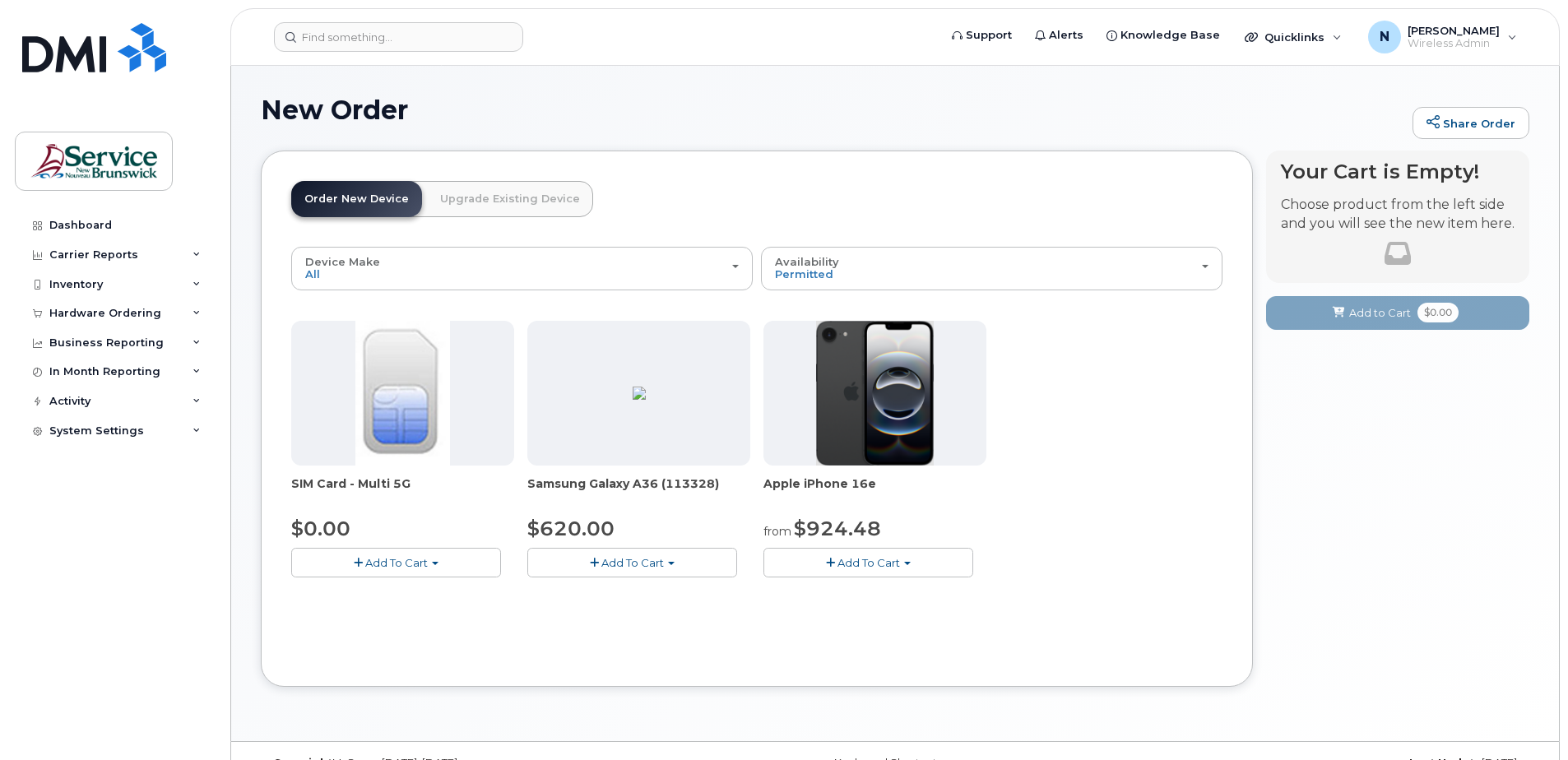
click at [356, 562] on span "button" at bounding box center [358, 563] width 9 height 11
click at [362, 562] on span "button" at bounding box center [358, 563] width 9 height 11
drag, startPoint x: 424, startPoint y: 569, endPoint x: 434, endPoint y: 562, distance: 12.2
click at [428, 568] on button "Add To Cart" at bounding box center [396, 562] width 210 height 29
click at [441, 560] on button "Add To Cart" at bounding box center [396, 562] width 210 height 29
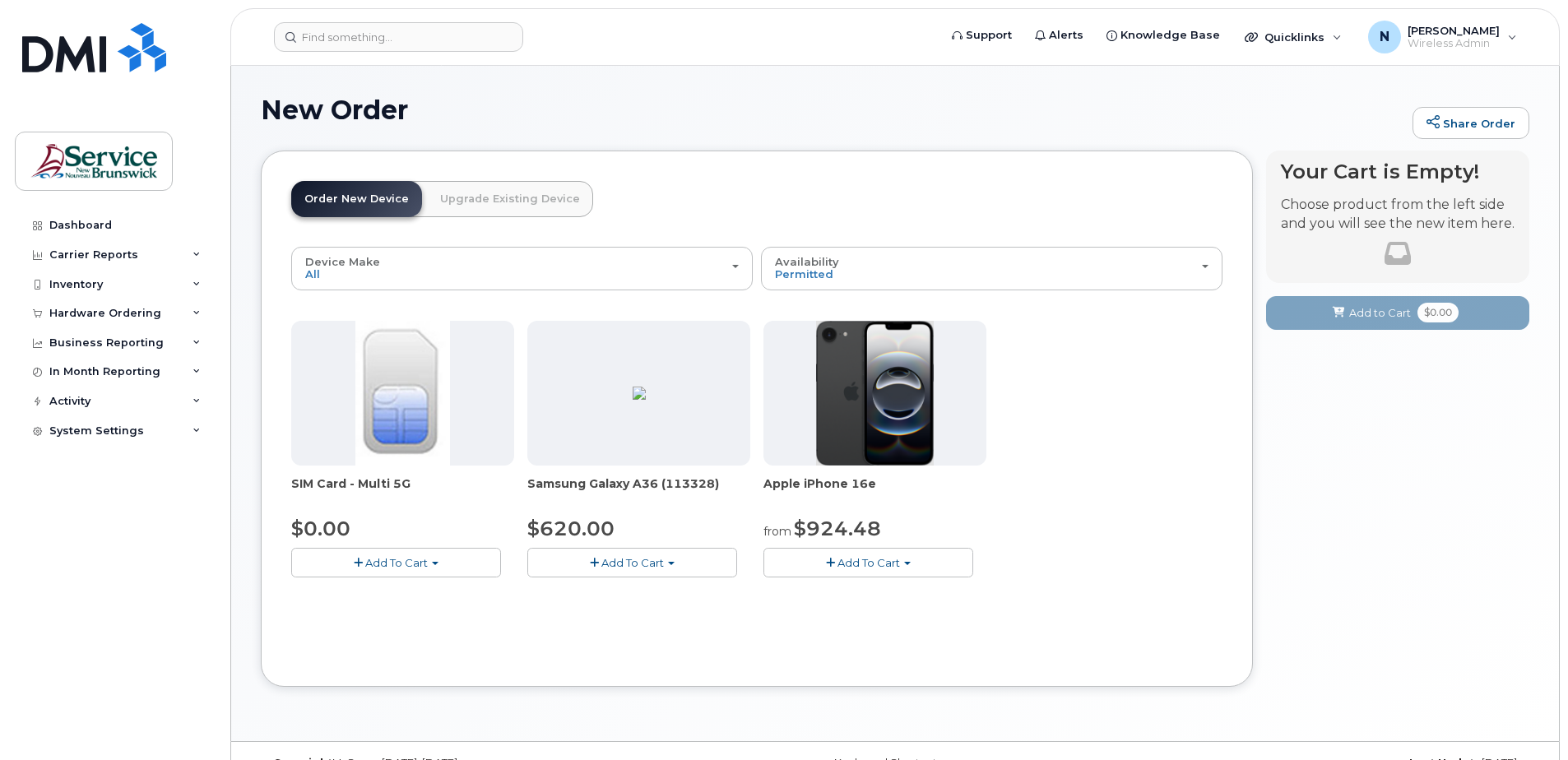
click at [404, 568] on span "Add To Cart" at bounding box center [397, 563] width 62 height 13
click at [399, 605] on ul "$0.00 - New Activation" at bounding box center [373, 594] width 165 height 29
click at [372, 552] on button "Add To Cart" at bounding box center [396, 562] width 210 height 29
click at [360, 408] on img at bounding box center [403, 393] width 94 height 145
click at [377, 413] on img at bounding box center [403, 393] width 94 height 145
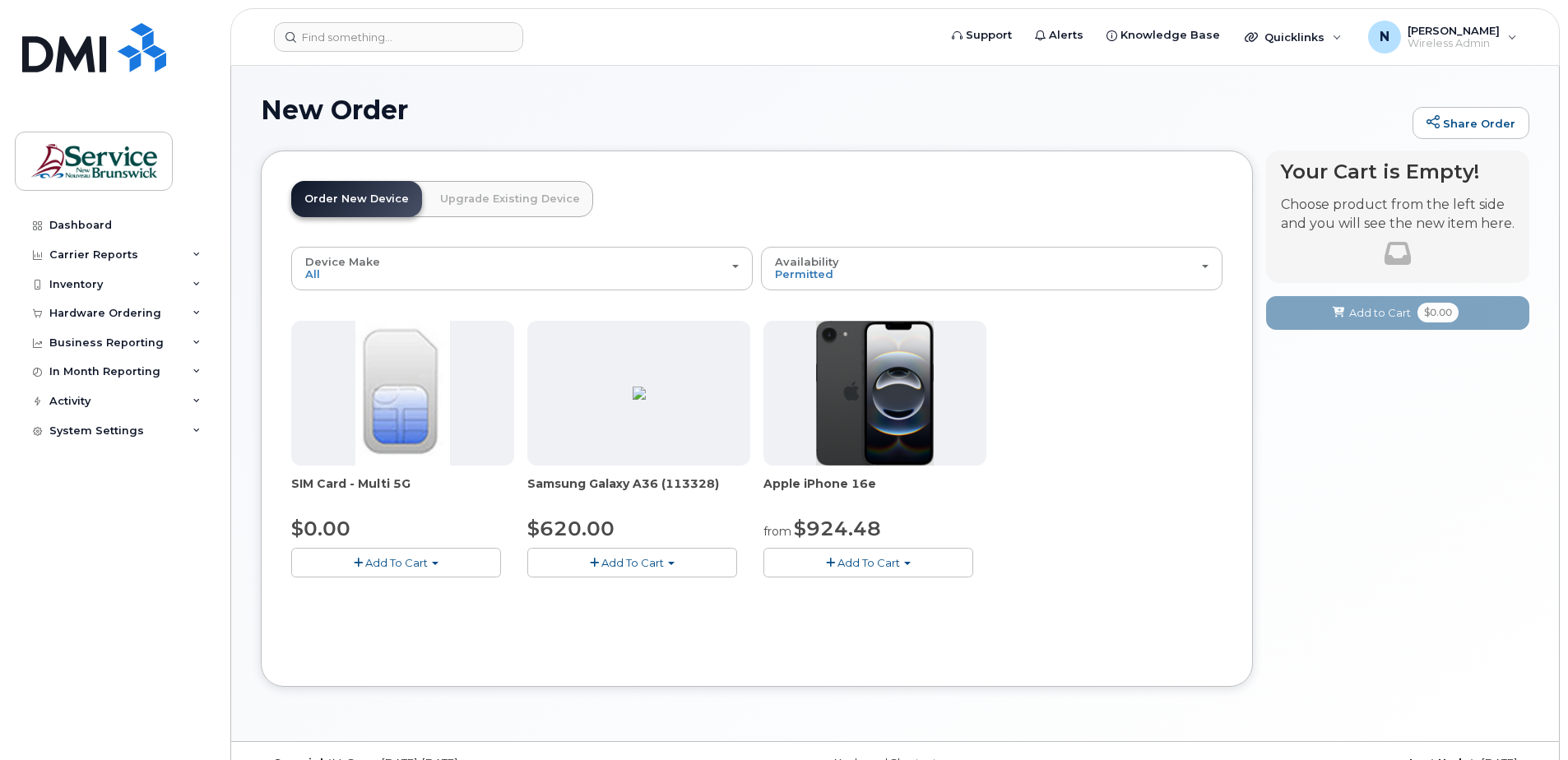
drag, startPoint x: 379, startPoint y: 413, endPoint x: 1016, endPoint y: 291, distance: 648.6
click at [383, 413] on img at bounding box center [403, 393] width 94 height 145
click at [371, 553] on button "Add To Cart" at bounding box center [396, 562] width 210 height 29
click at [386, 36] on input at bounding box center [399, 36] width 250 height 29
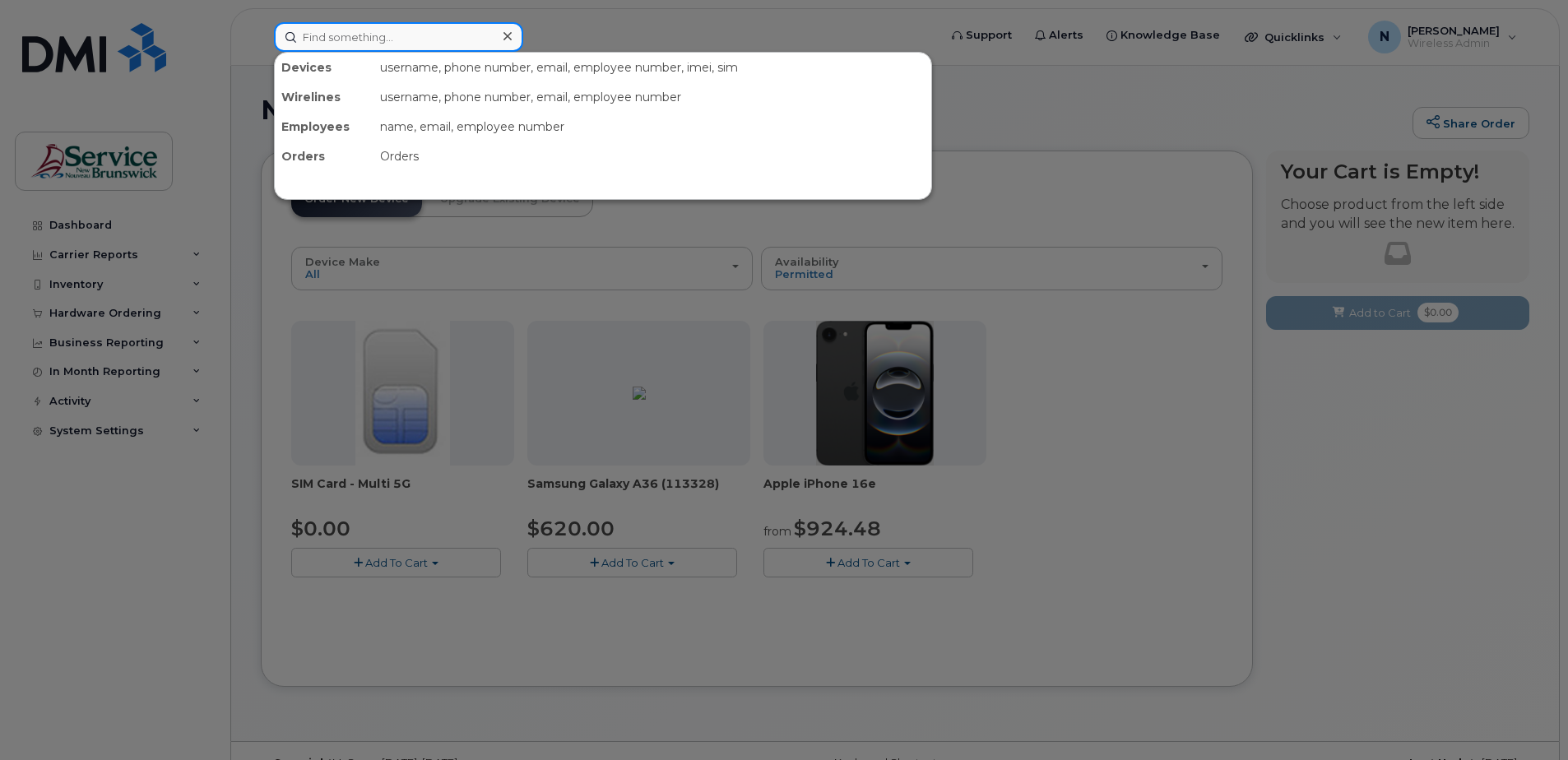
paste input "506-253-1476"
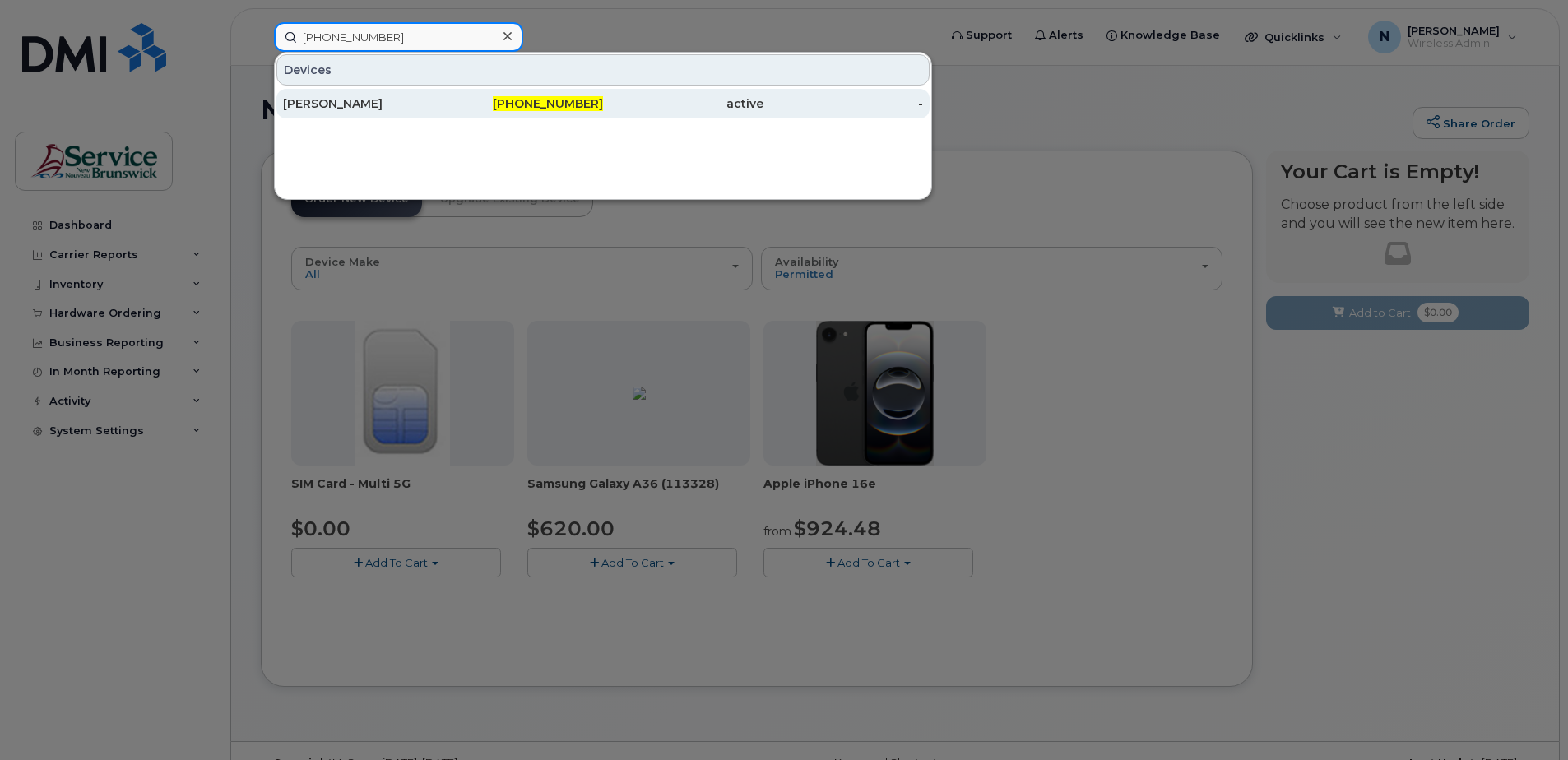
type input "506-253-1476"
click at [528, 113] on div "506-253-1476" at bounding box center [524, 103] width 161 height 29
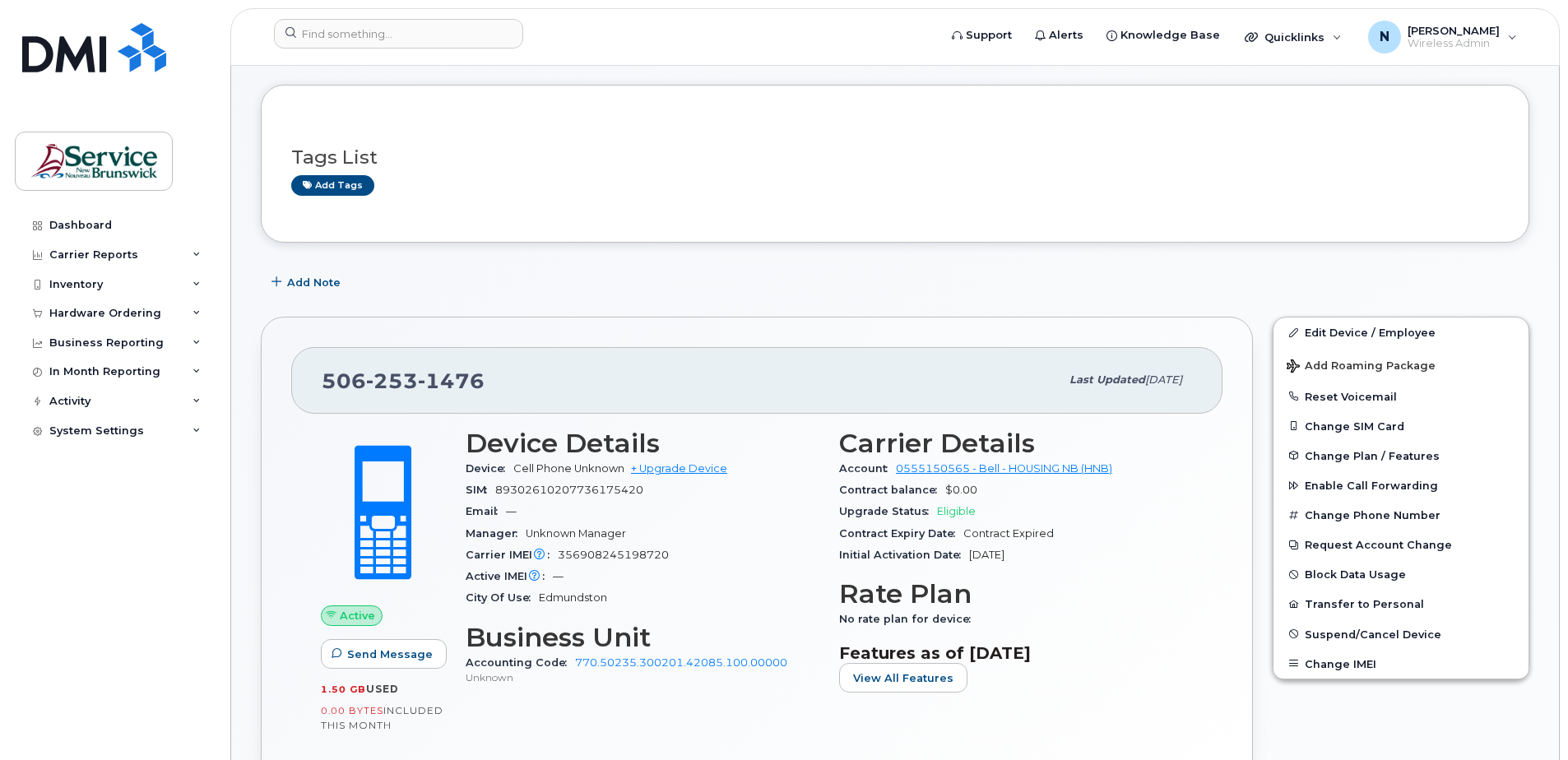
scroll to position [165, 0]
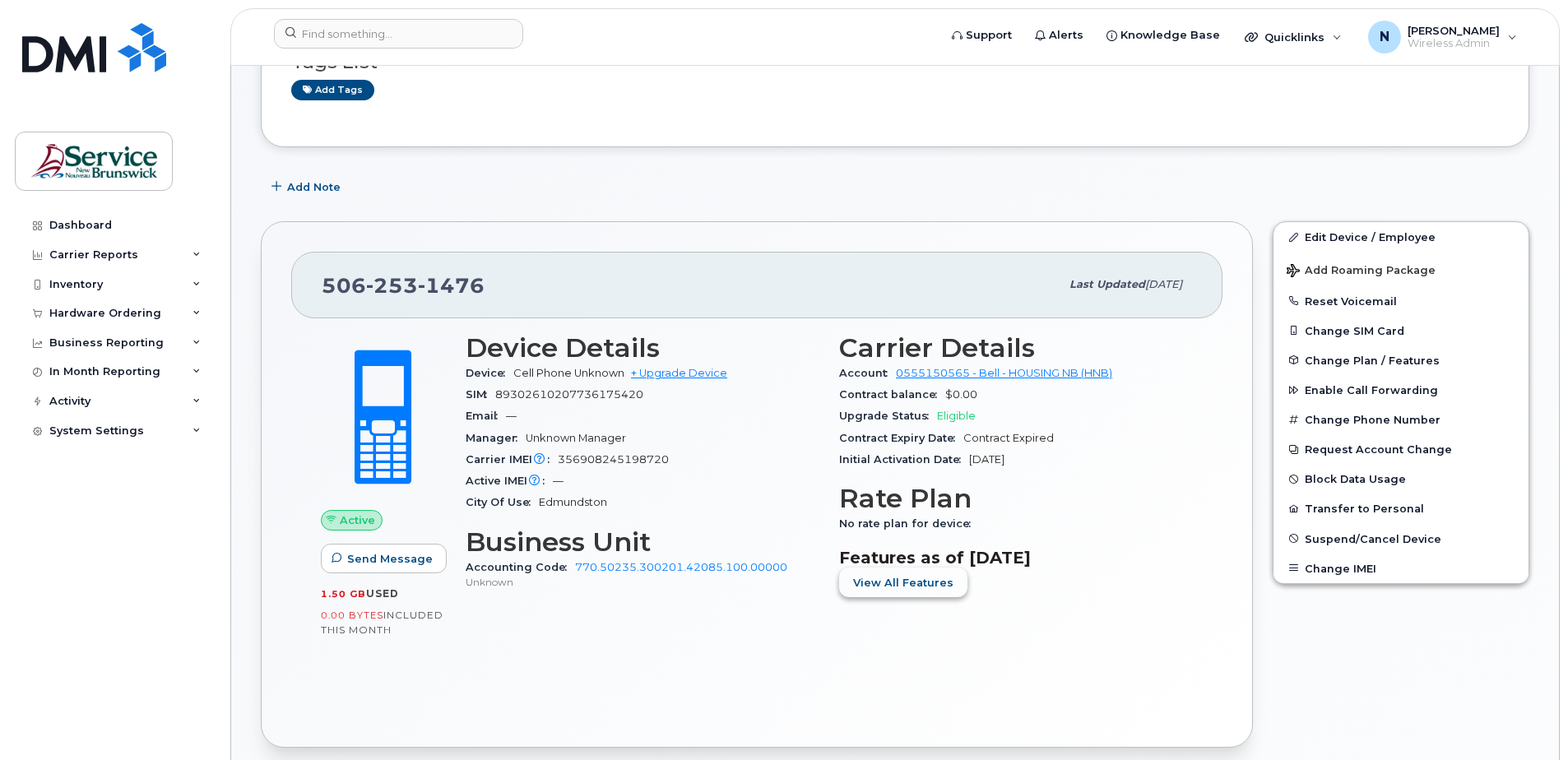
click at [886, 588] on span "View All Features" at bounding box center [903, 583] width 100 height 16
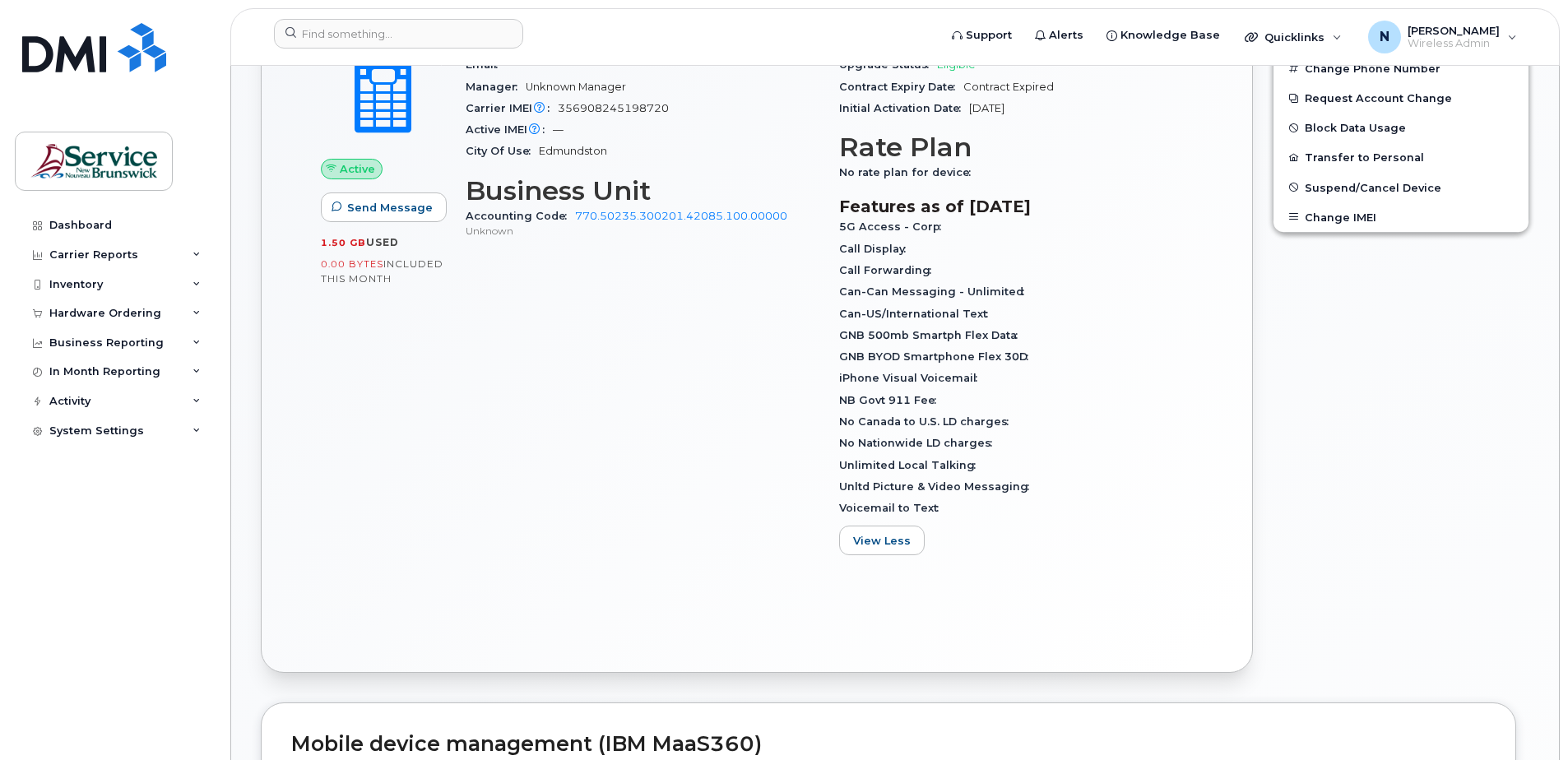
scroll to position [493, 0]
